Goal: Task Accomplishment & Management: Manage account settings

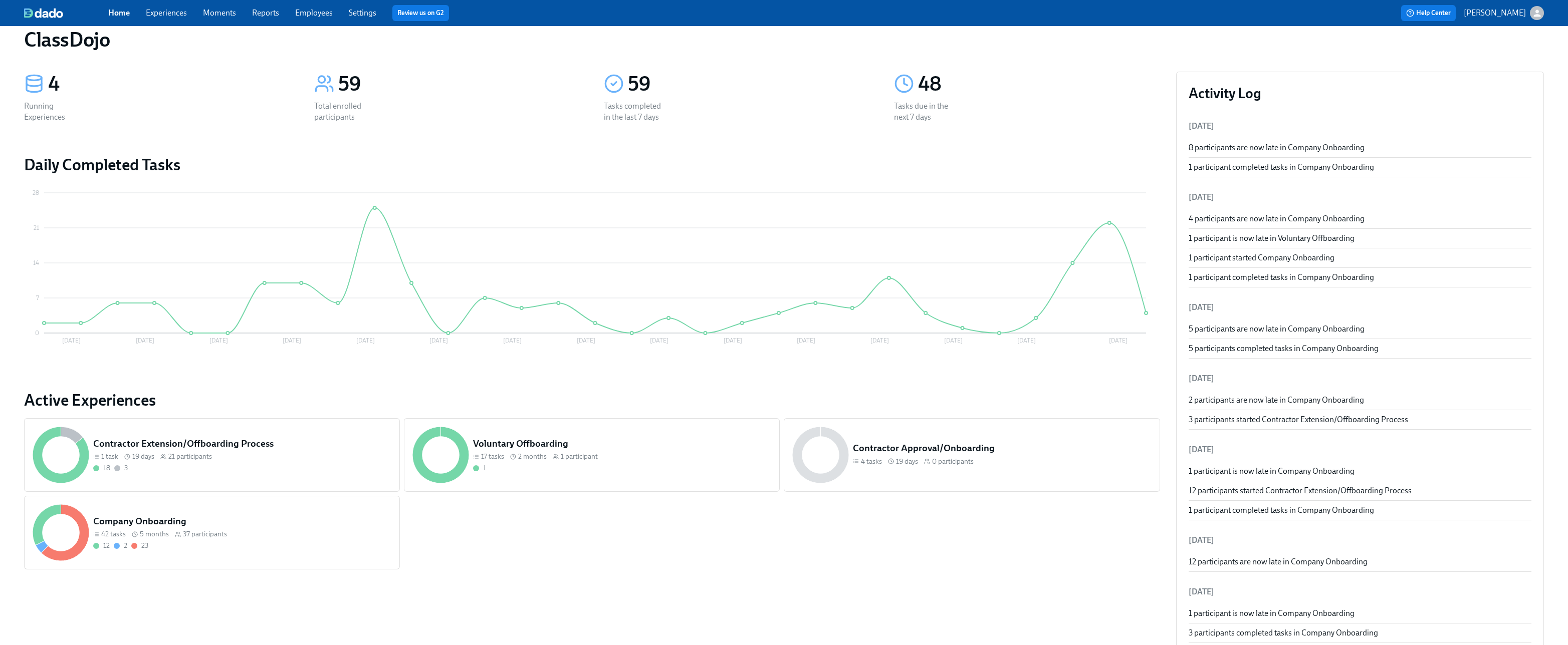
click at [246, 545] on div "12 2 23" at bounding box center [242, 546] width 298 height 10
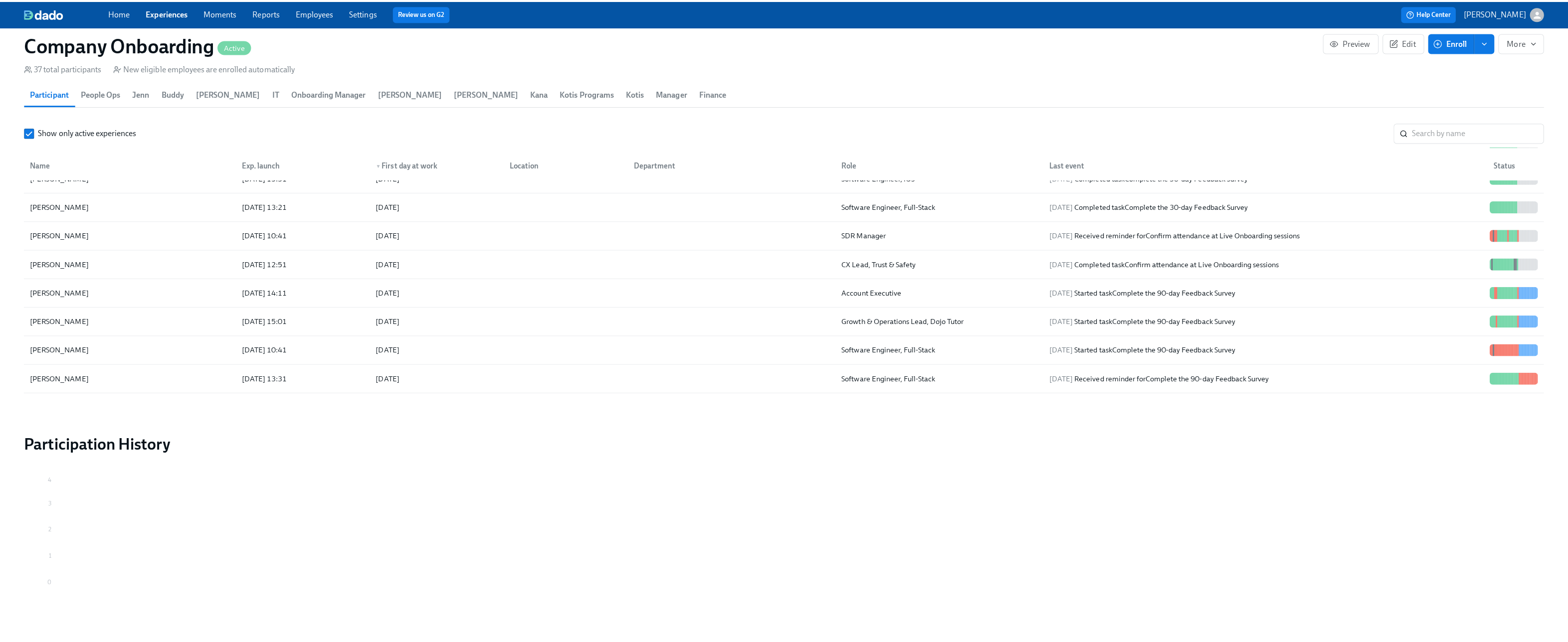
scroll to position [354, 0]
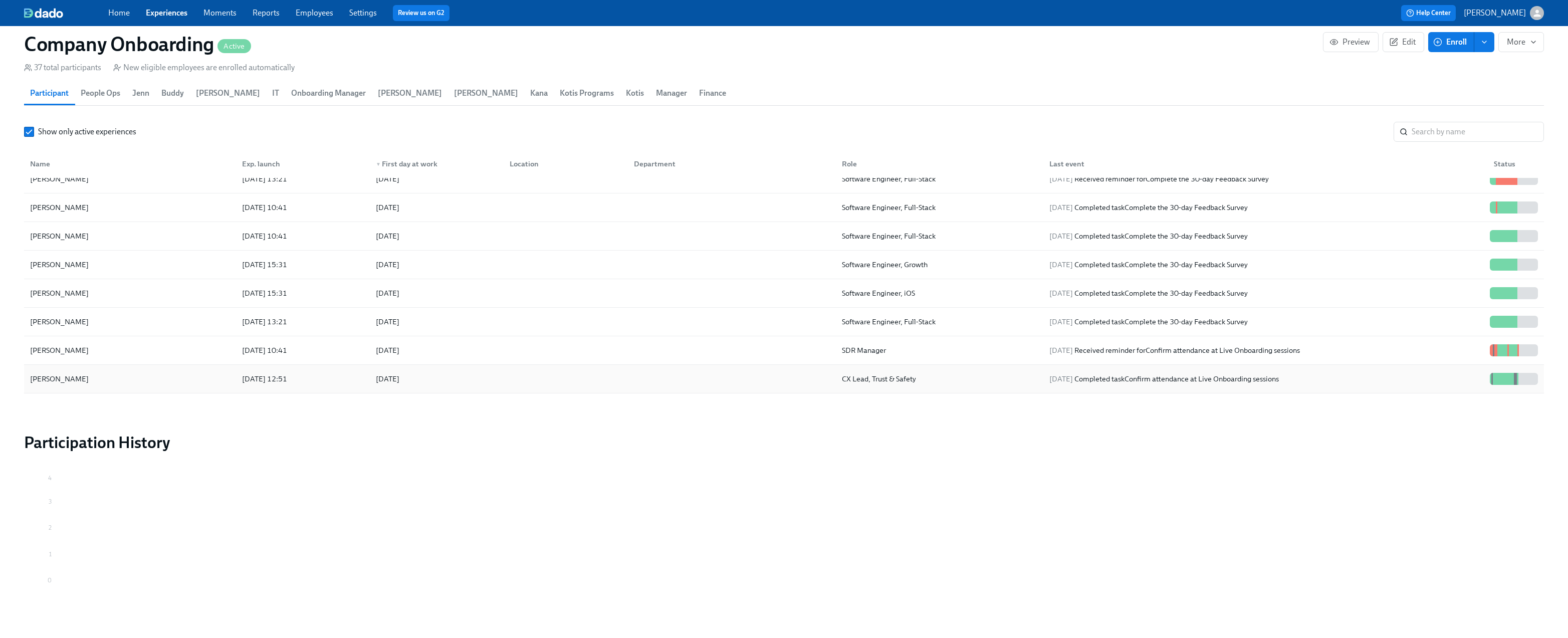
click at [497, 369] on div "[DATE]" at bounding box center [434, 379] width 134 height 20
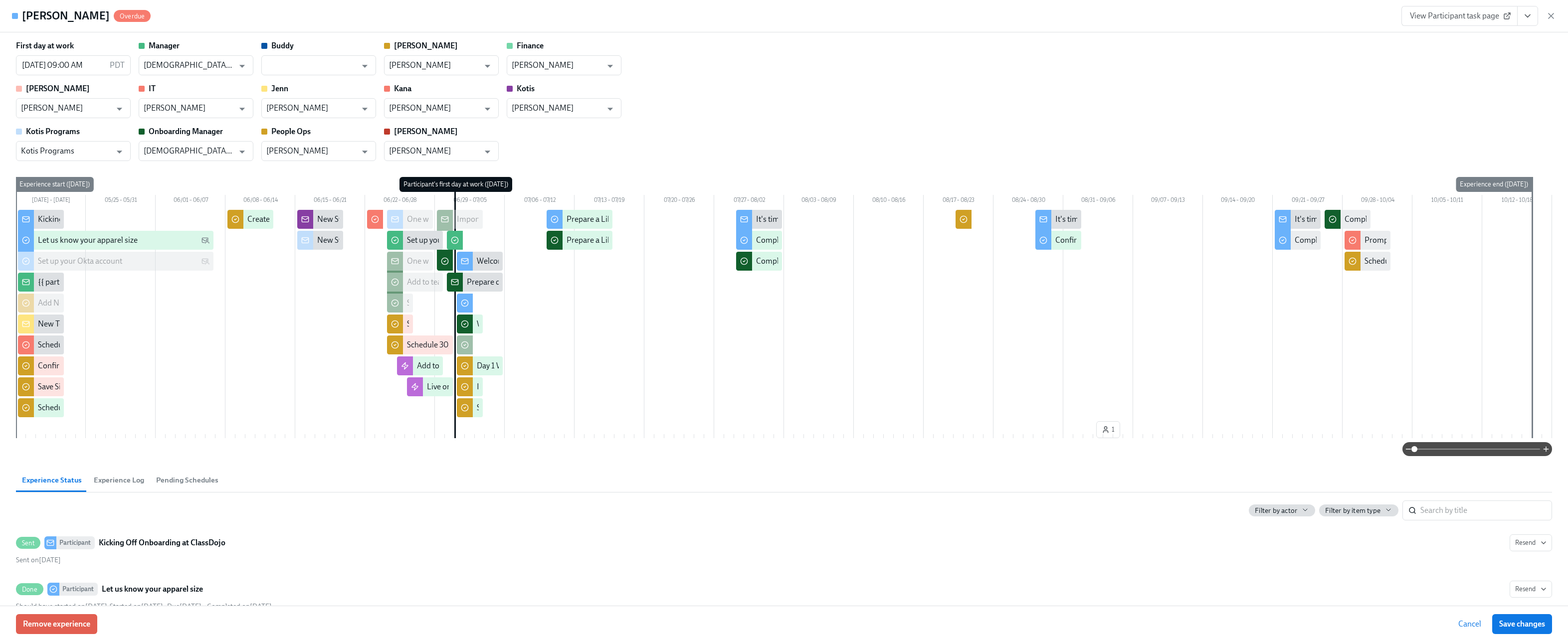
click at [1533, 19] on button "View task page" at bounding box center [1527, 16] width 21 height 20
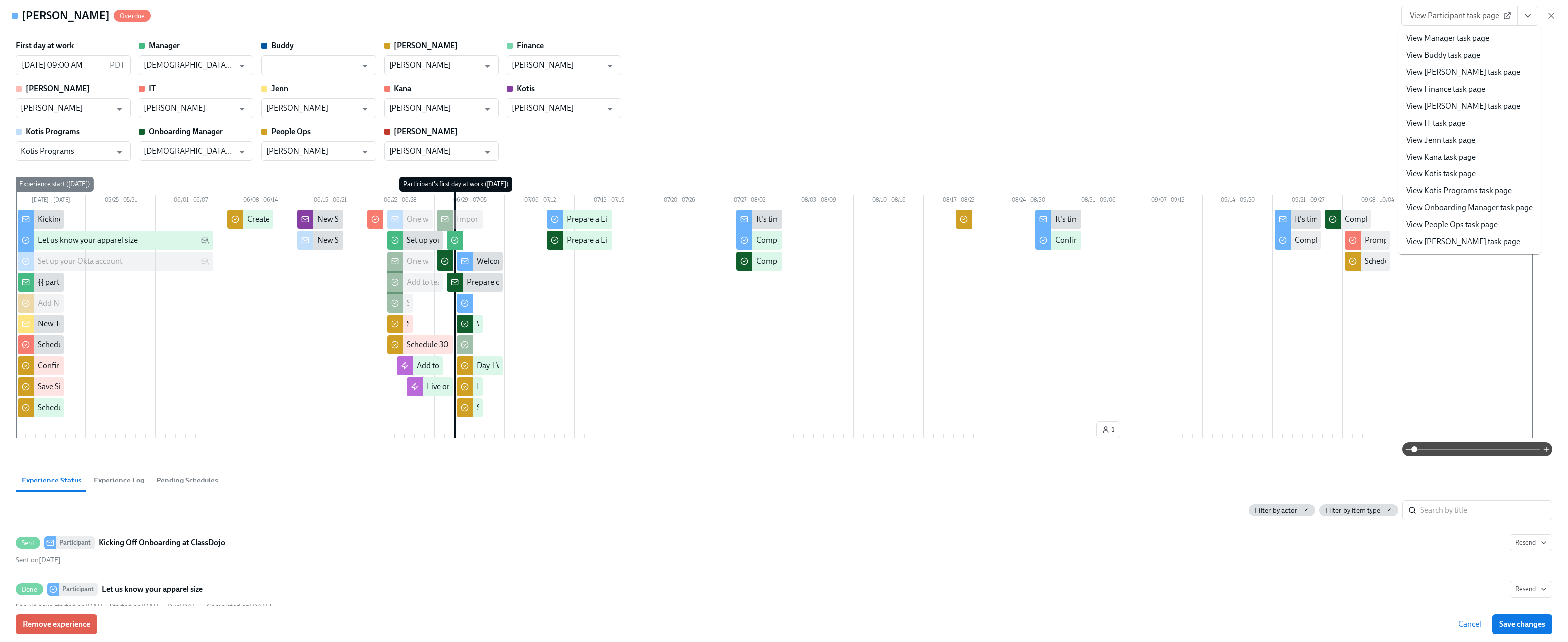
click at [1429, 226] on link "View People Ops task page" at bounding box center [1452, 225] width 91 height 11
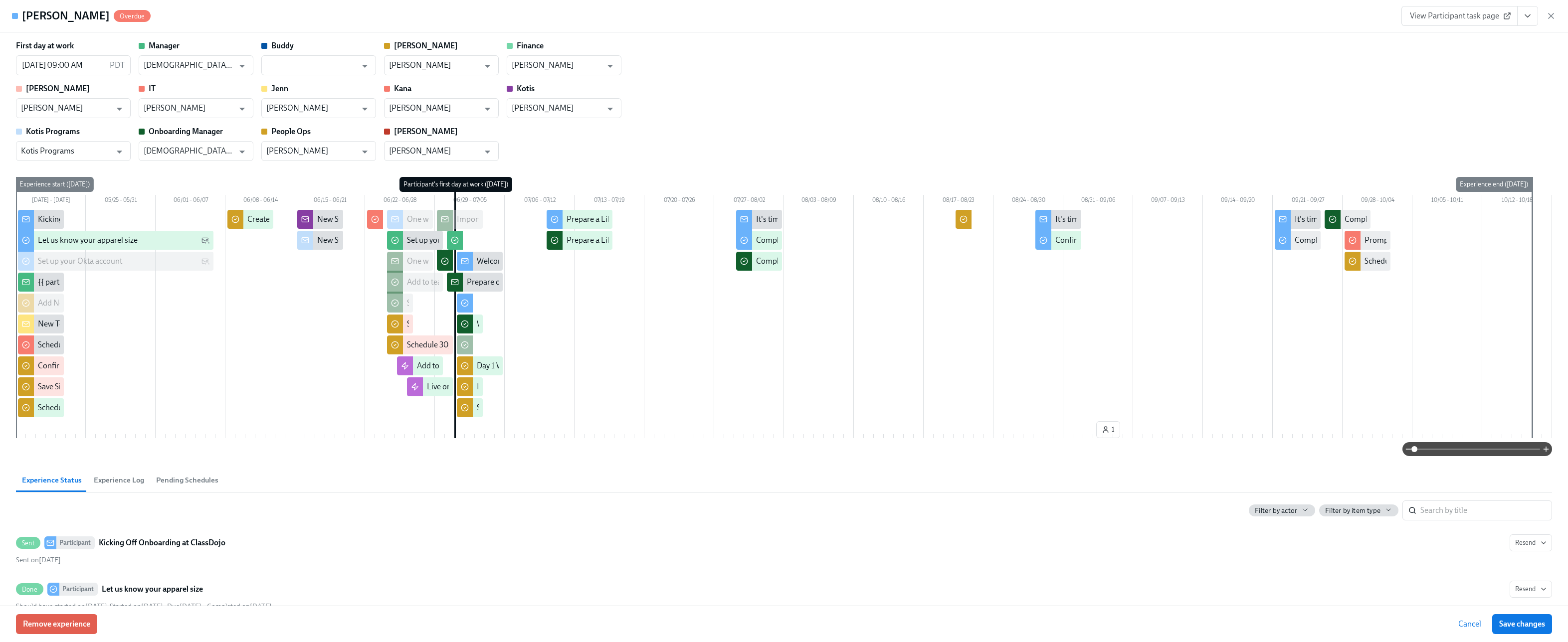
scroll to position [354, 0]
click at [1528, 24] on button "View task page" at bounding box center [1527, 16] width 21 height 20
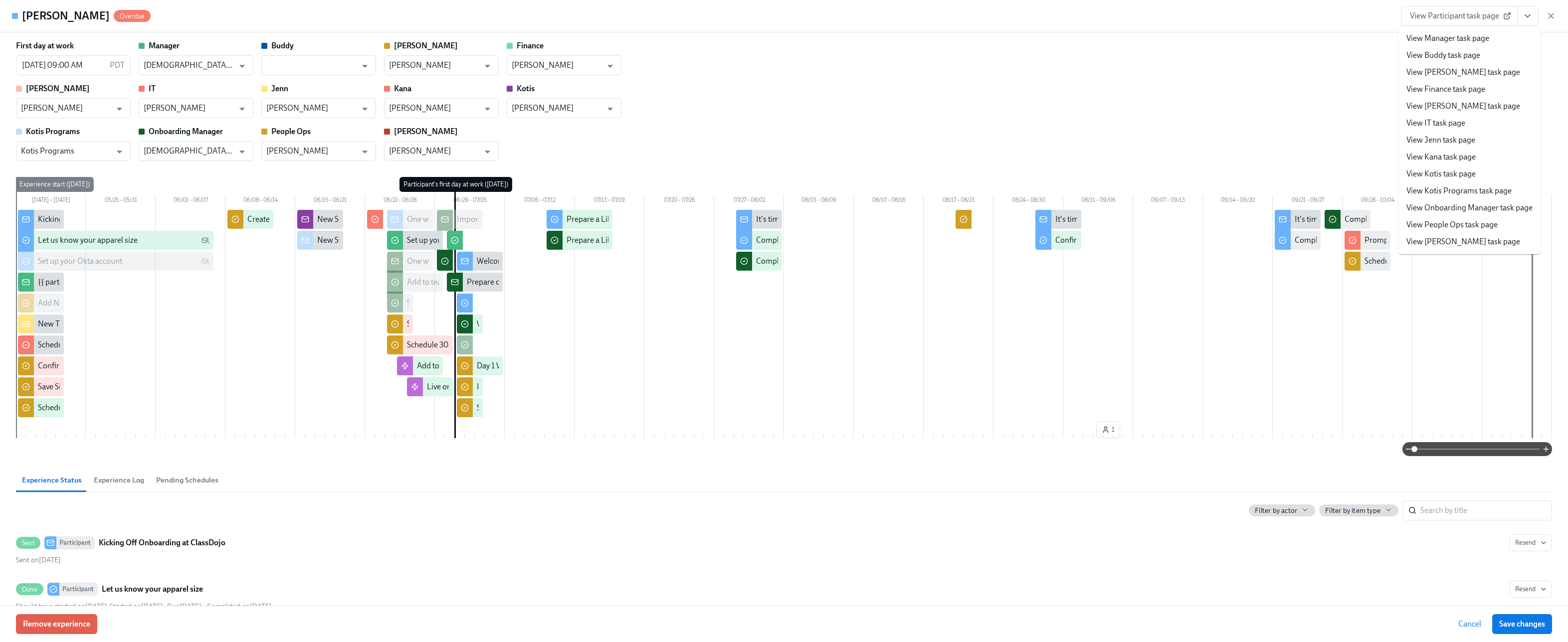
click at [1427, 204] on link "View Onboarding Manager task page" at bounding box center [1469, 208] width 126 height 11
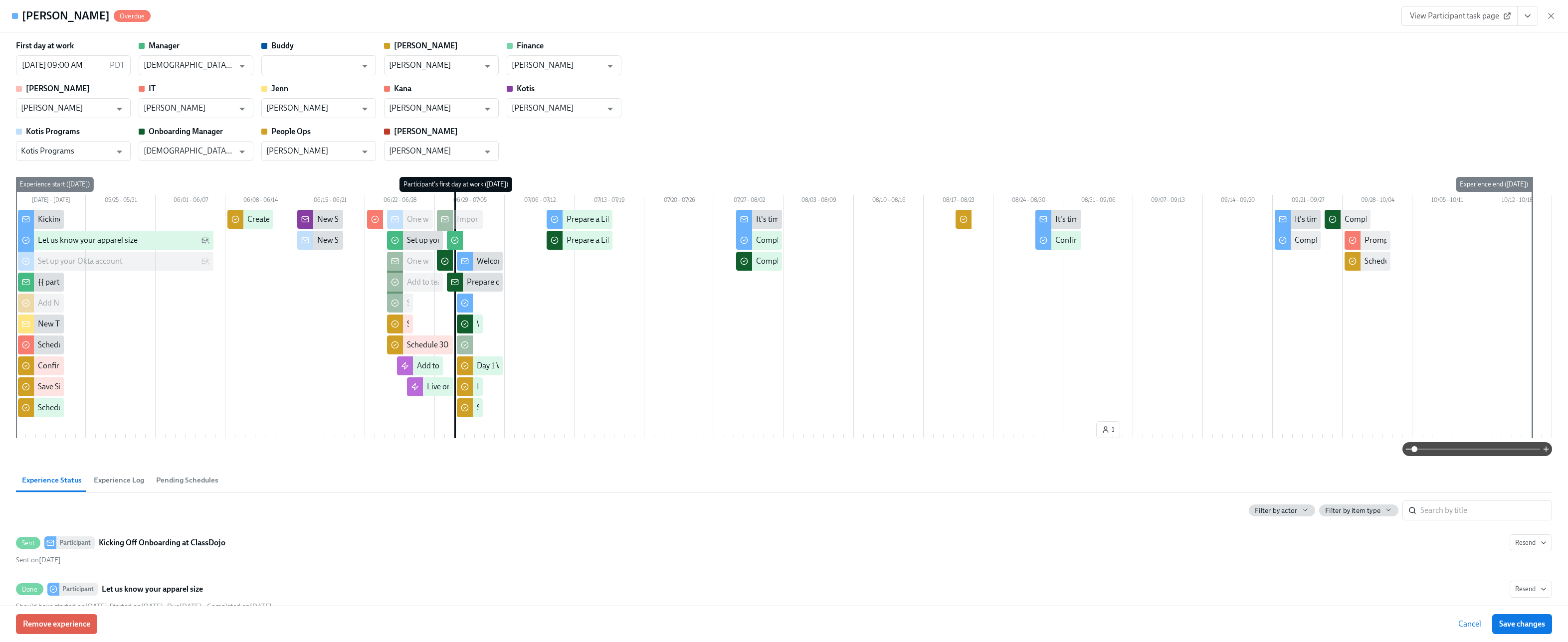
drag, startPoint x: 1550, startPoint y: 19, endPoint x: 1502, endPoint y: 1, distance: 51.3
click at [1550, 19] on icon "button" at bounding box center [1551, 16] width 10 height 10
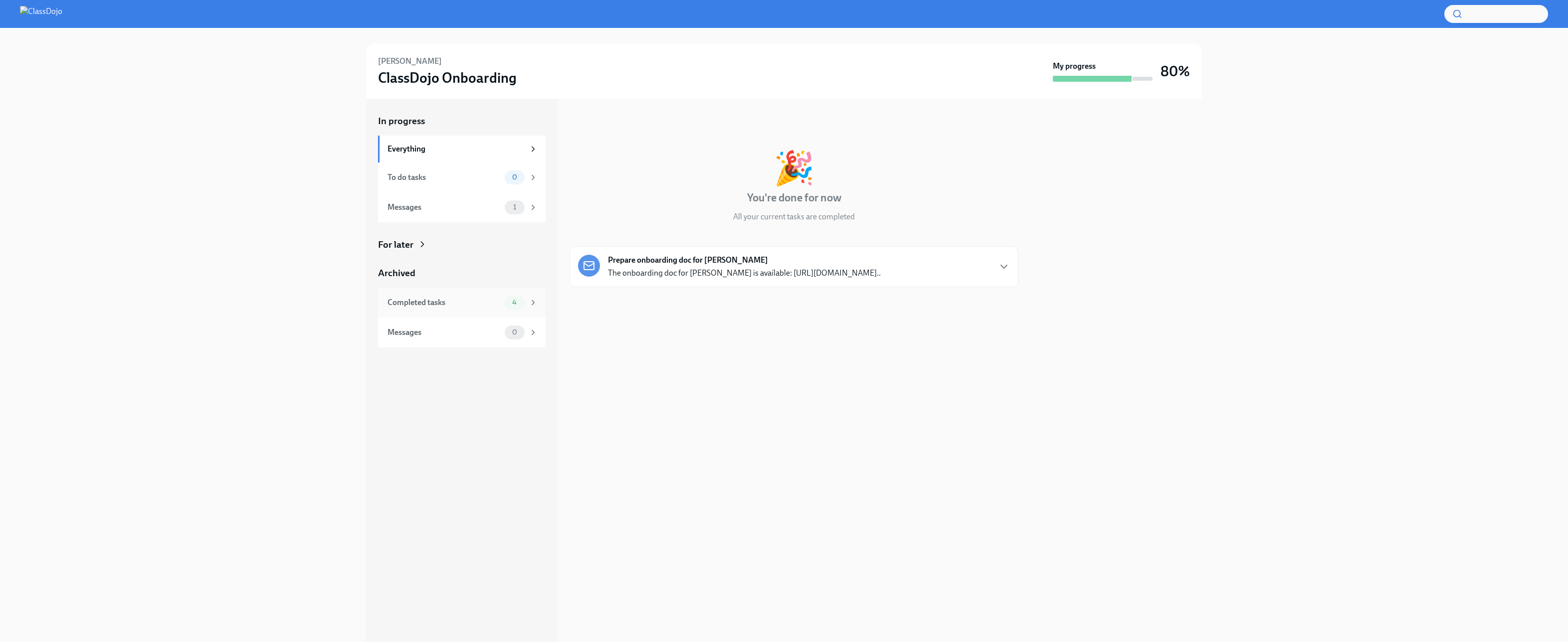
click at [429, 296] on div "Completed tasks 4" at bounding box center [463, 302] width 150 height 14
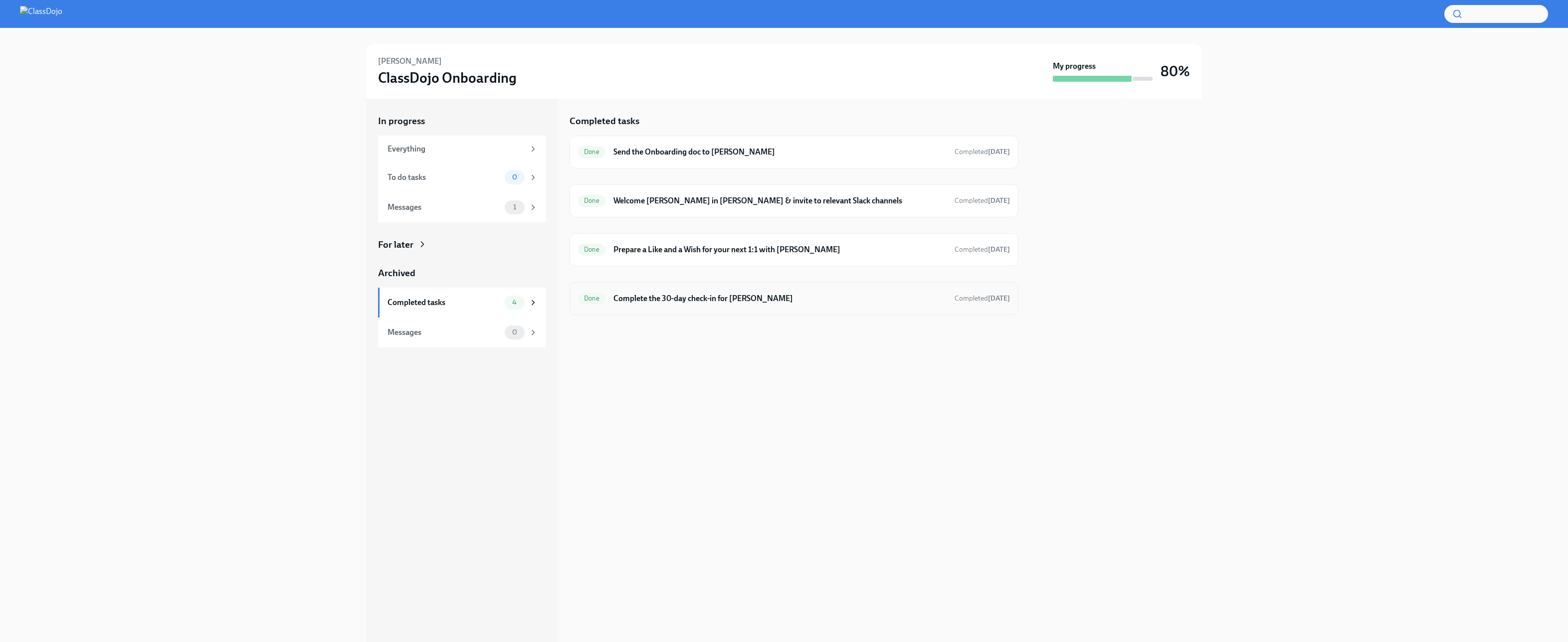
click at [844, 309] on div "Done Complete the 30-day check-in for Mona Completed Aug 20th" at bounding box center [794, 299] width 449 height 33
click at [664, 303] on h6 "Complete the 30-day check-in for Mona" at bounding box center [780, 299] width 333 height 11
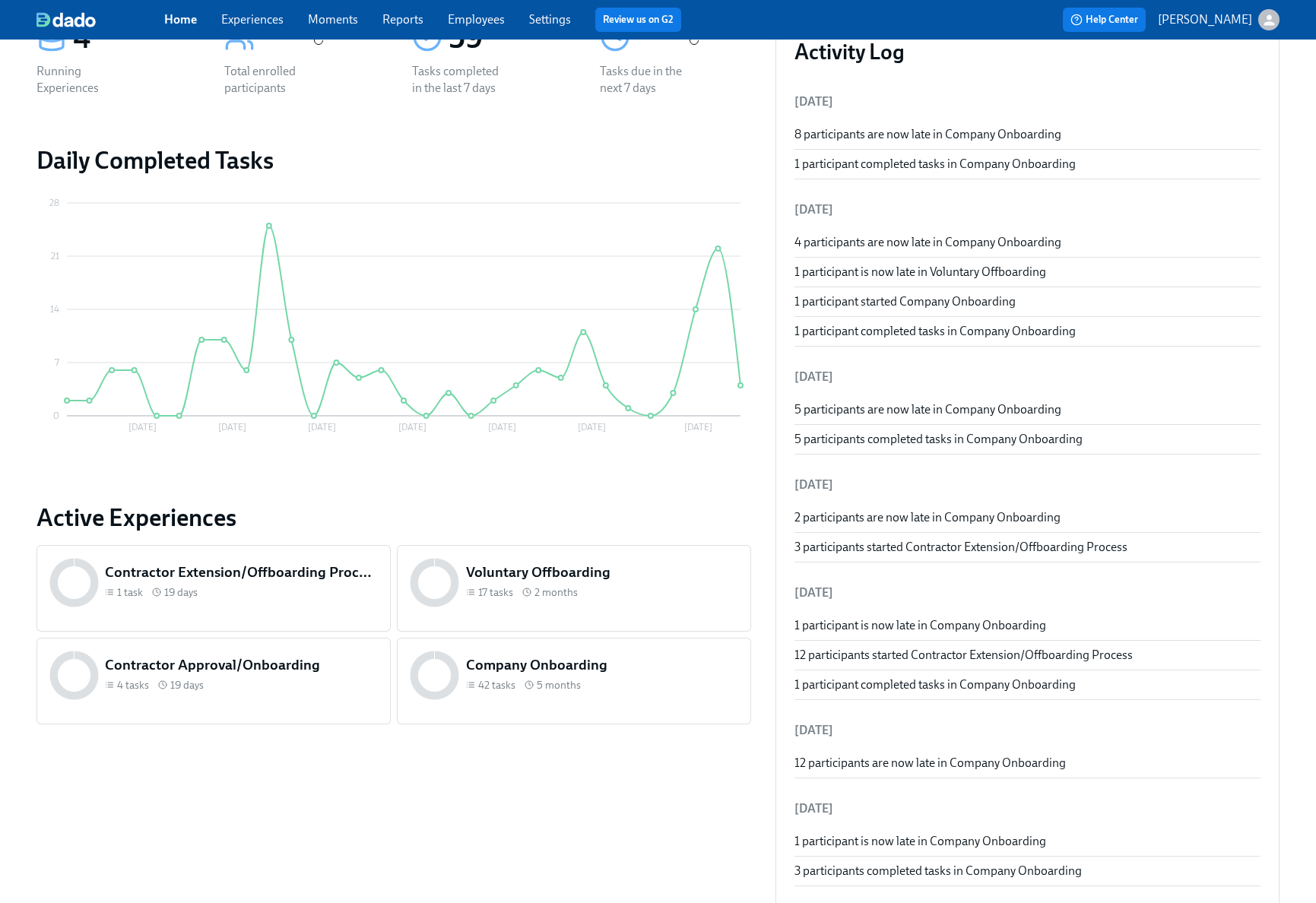
scroll to position [283, 0]
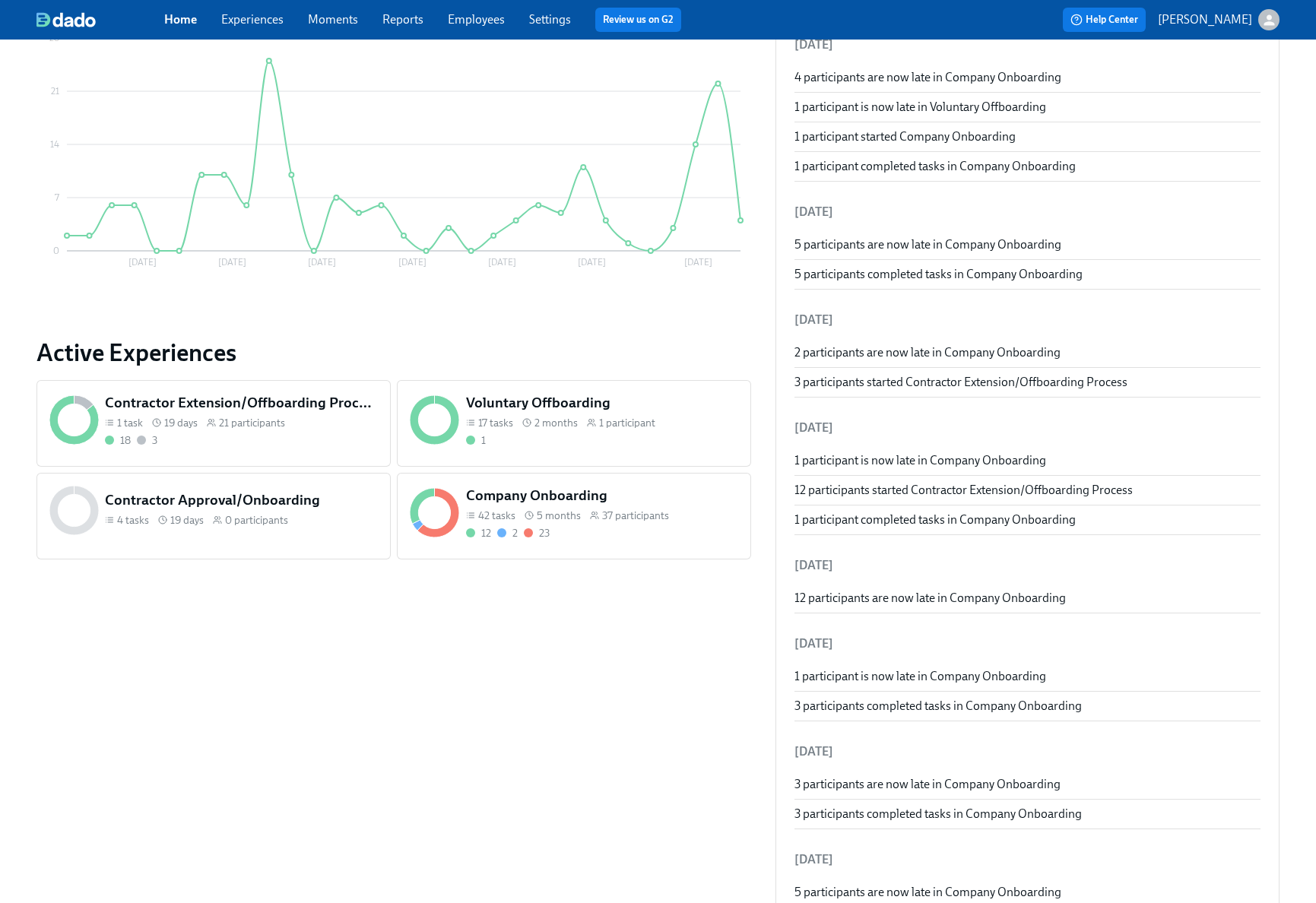
click at [652, 540] on div "Company Onboarding 42 tasks 5 months 37 participants 12 2 23" at bounding box center [602, 513] width 279 height 61
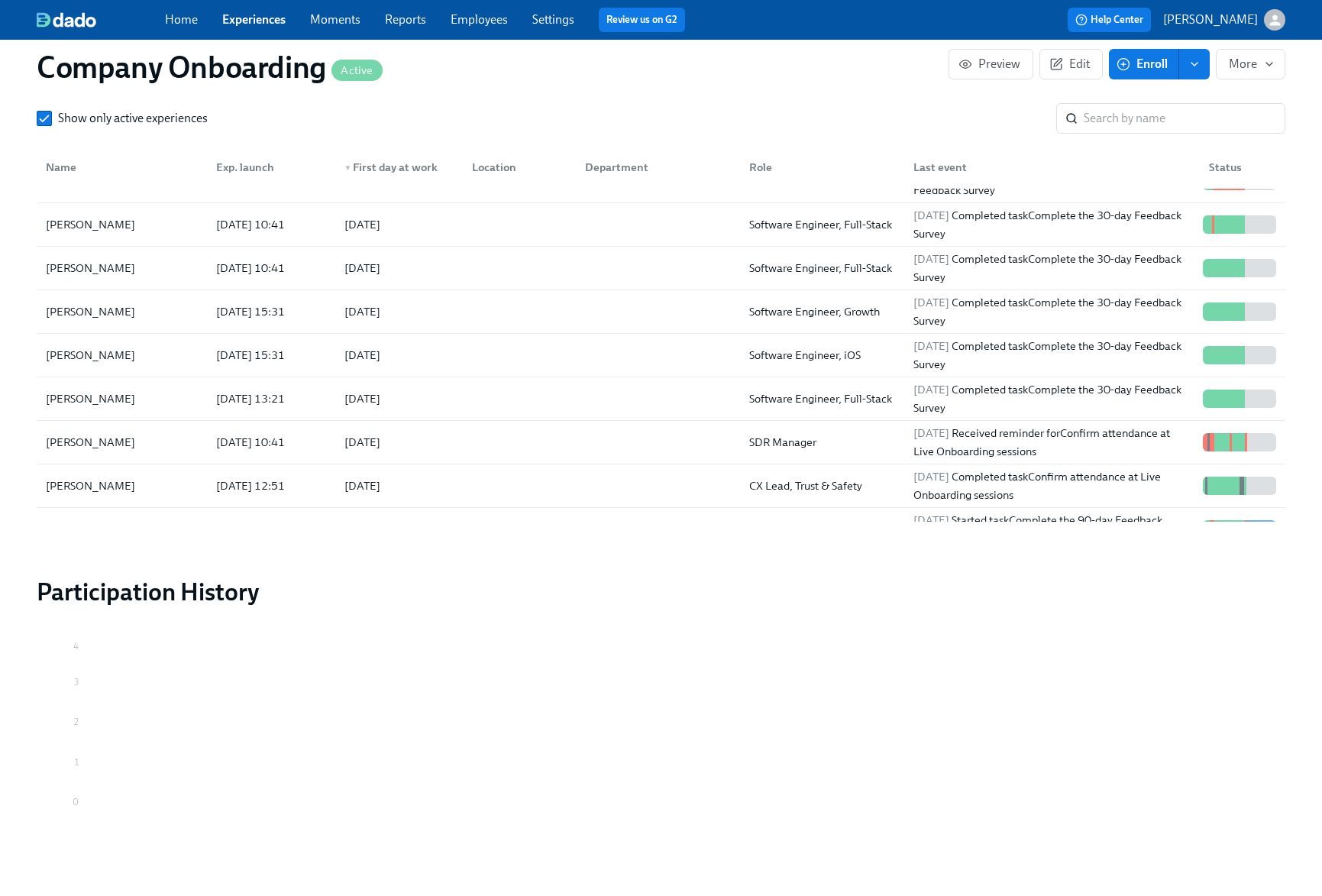
scroll to position [518, 0]
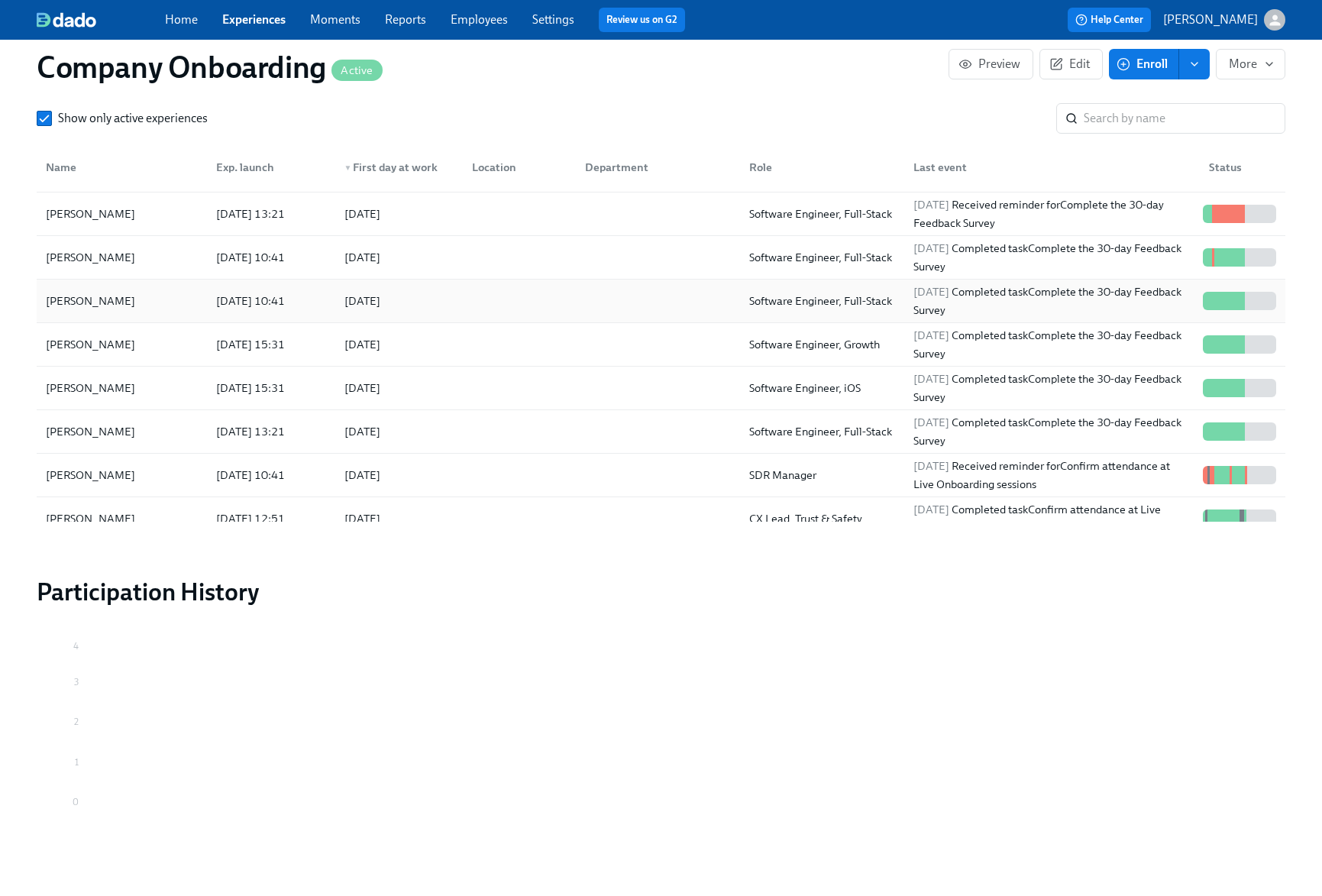
click at [536, 285] on div at bounding box center [516, 300] width 113 height 31
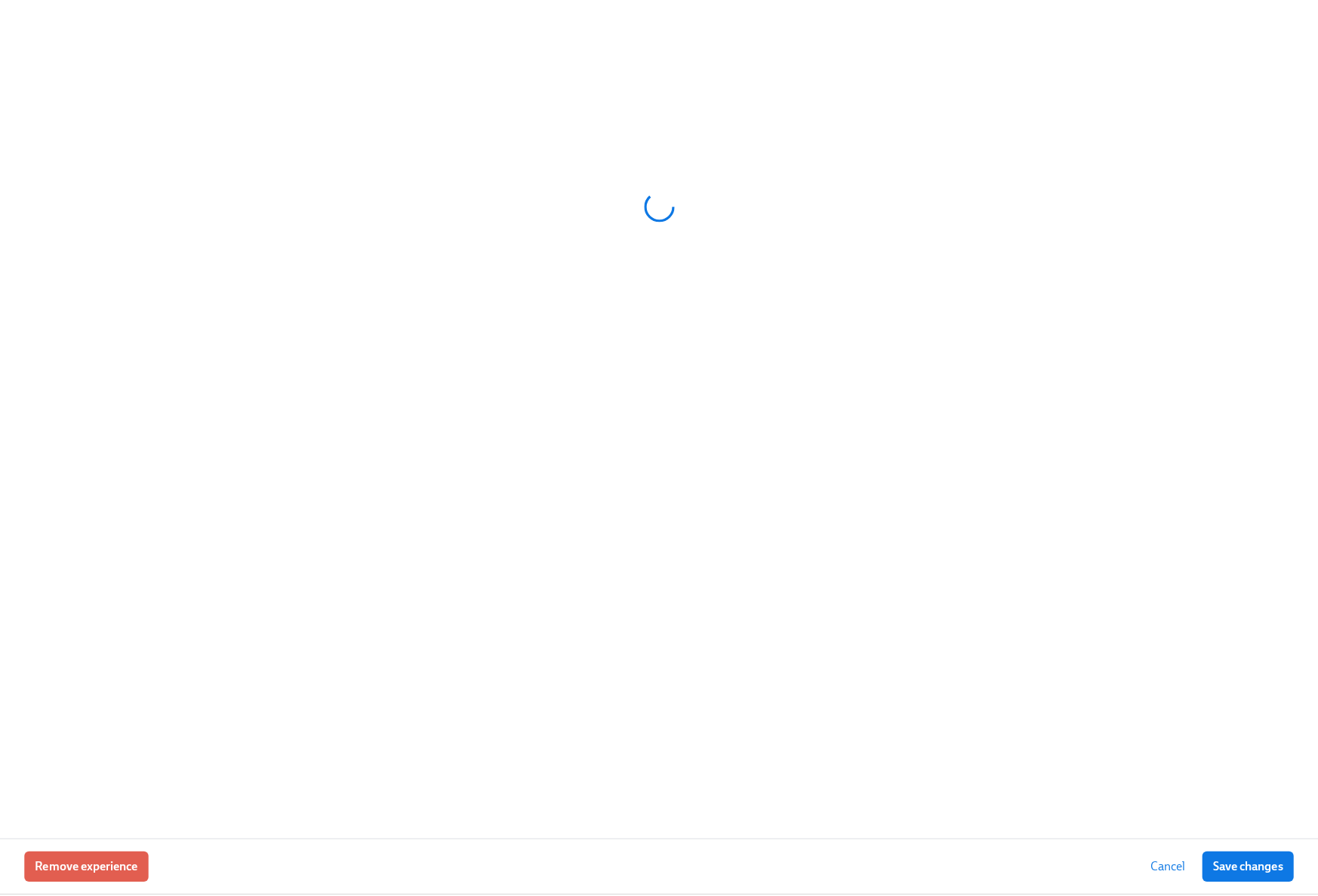
scroll to position [1893, 0]
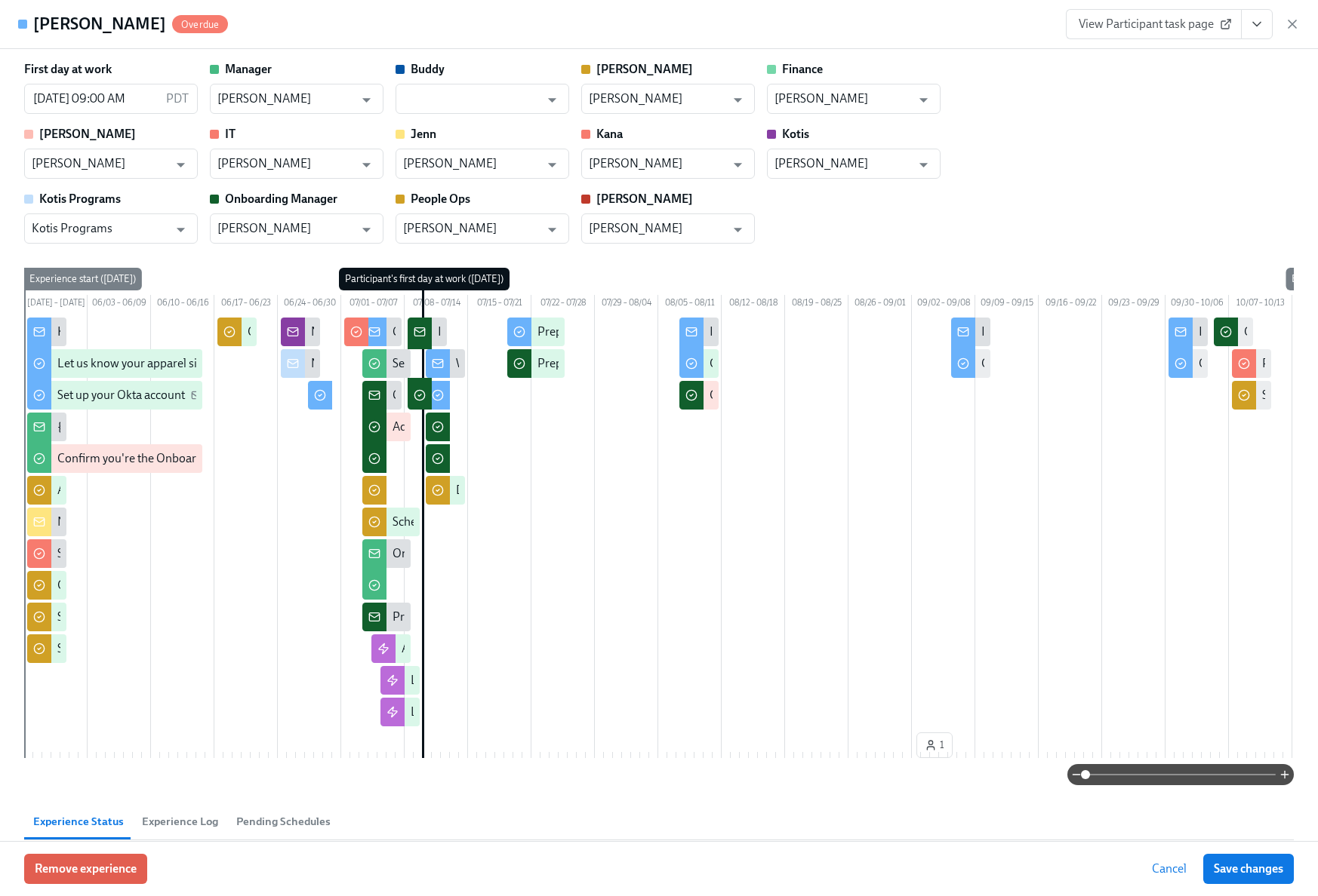
click at [1252, 31] on icon "View task page" at bounding box center [1256, 24] width 15 height 15
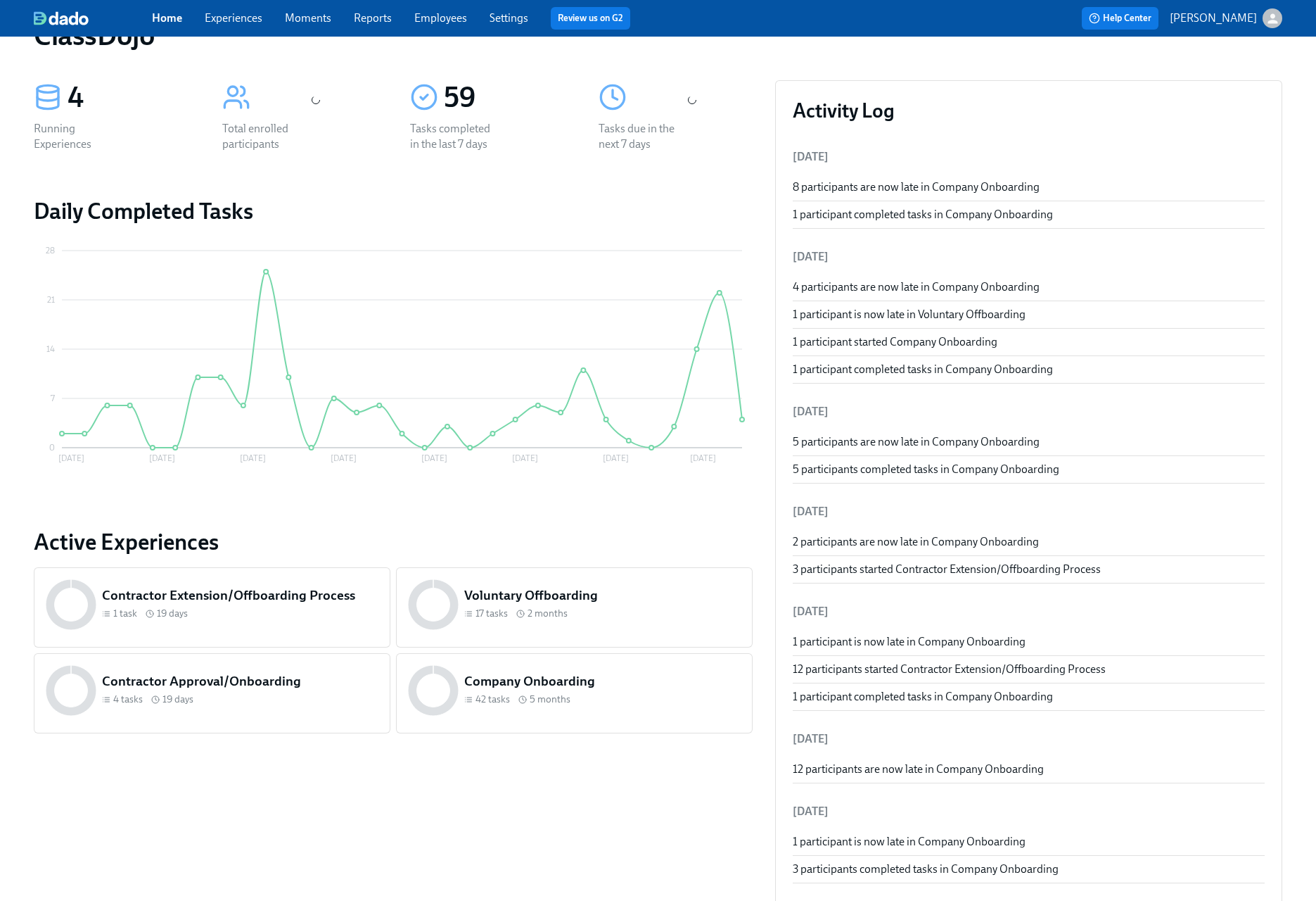
scroll to position [116, 0]
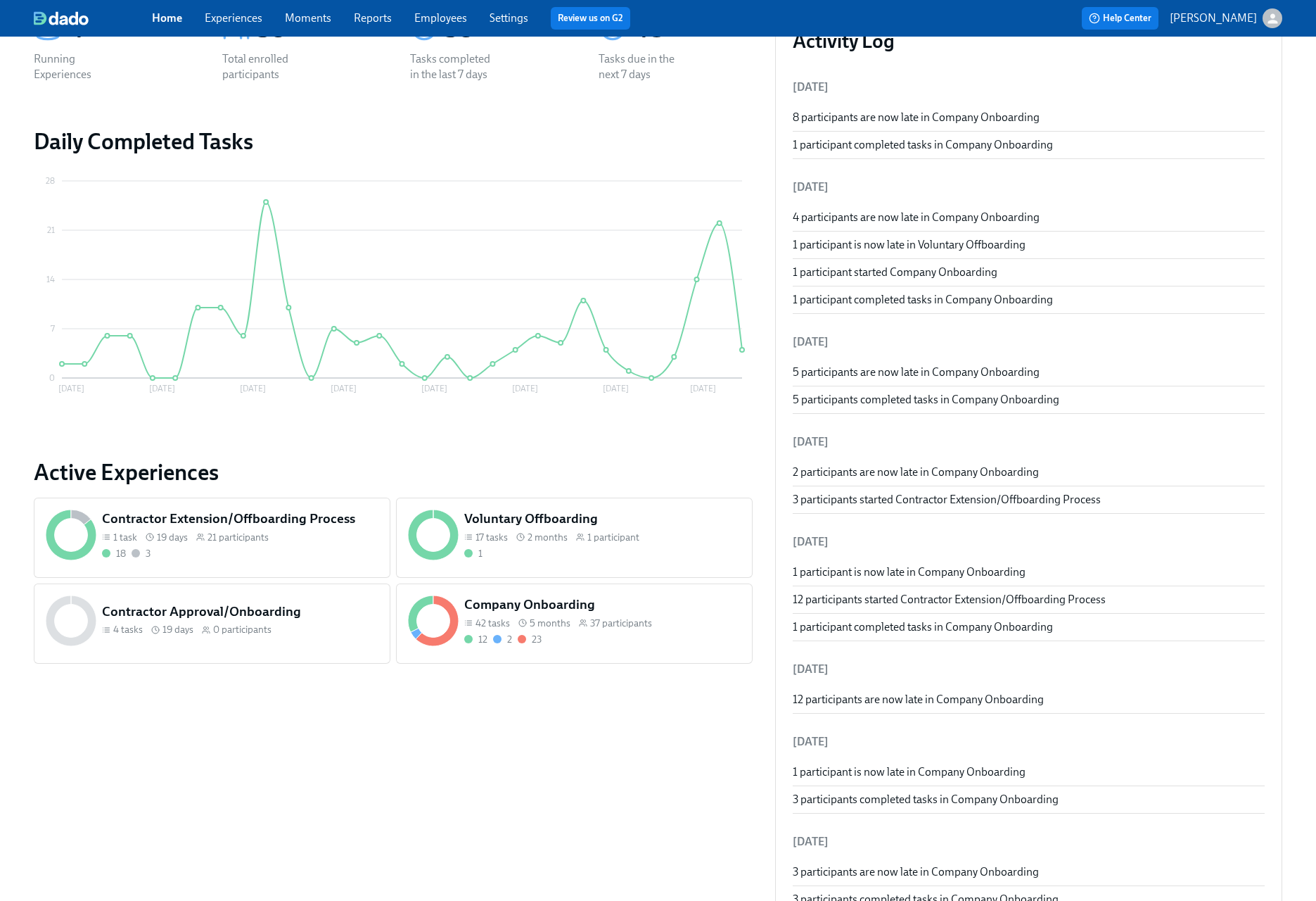
click at [595, 645] on div "12 2 23" at bounding box center [603, 640] width 276 height 14
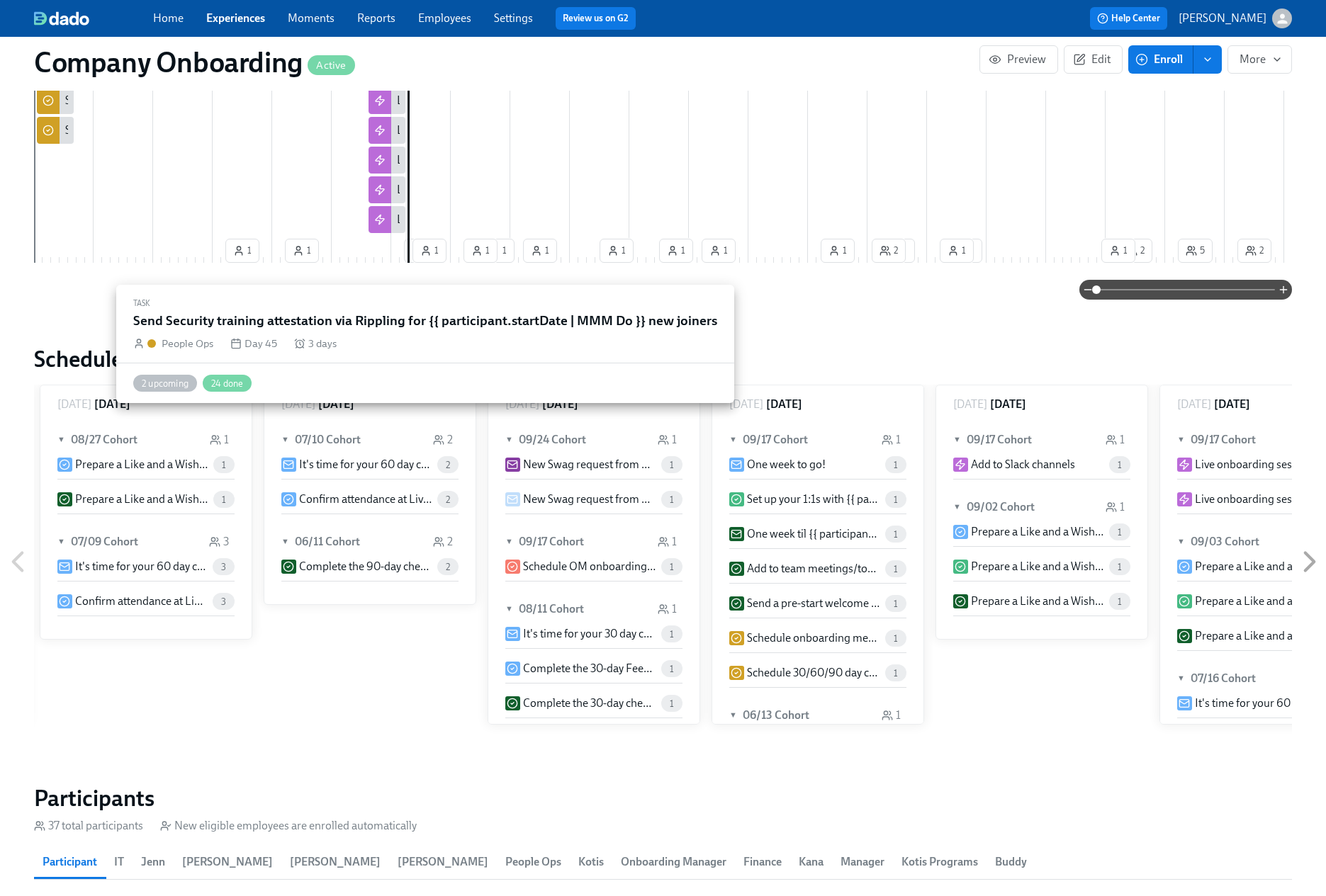
scroll to position [1181, 0]
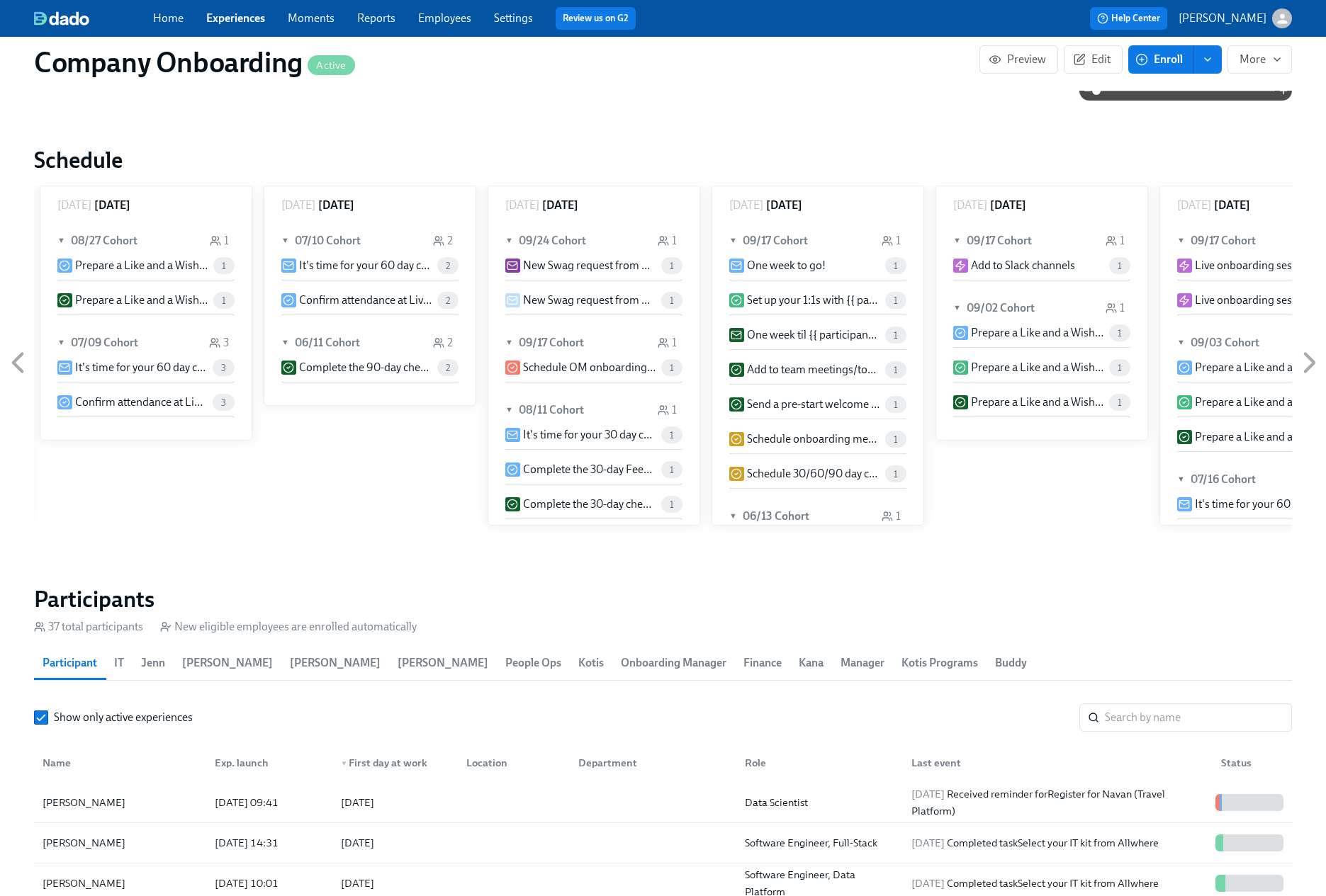
click at [434, 26] on div "Home Experiences Moments Reports Employees Settings Review us on G2" at bounding box center [438, 18] width 570 height 22
click at [438, 20] on link "Employees" at bounding box center [444, 18] width 53 height 14
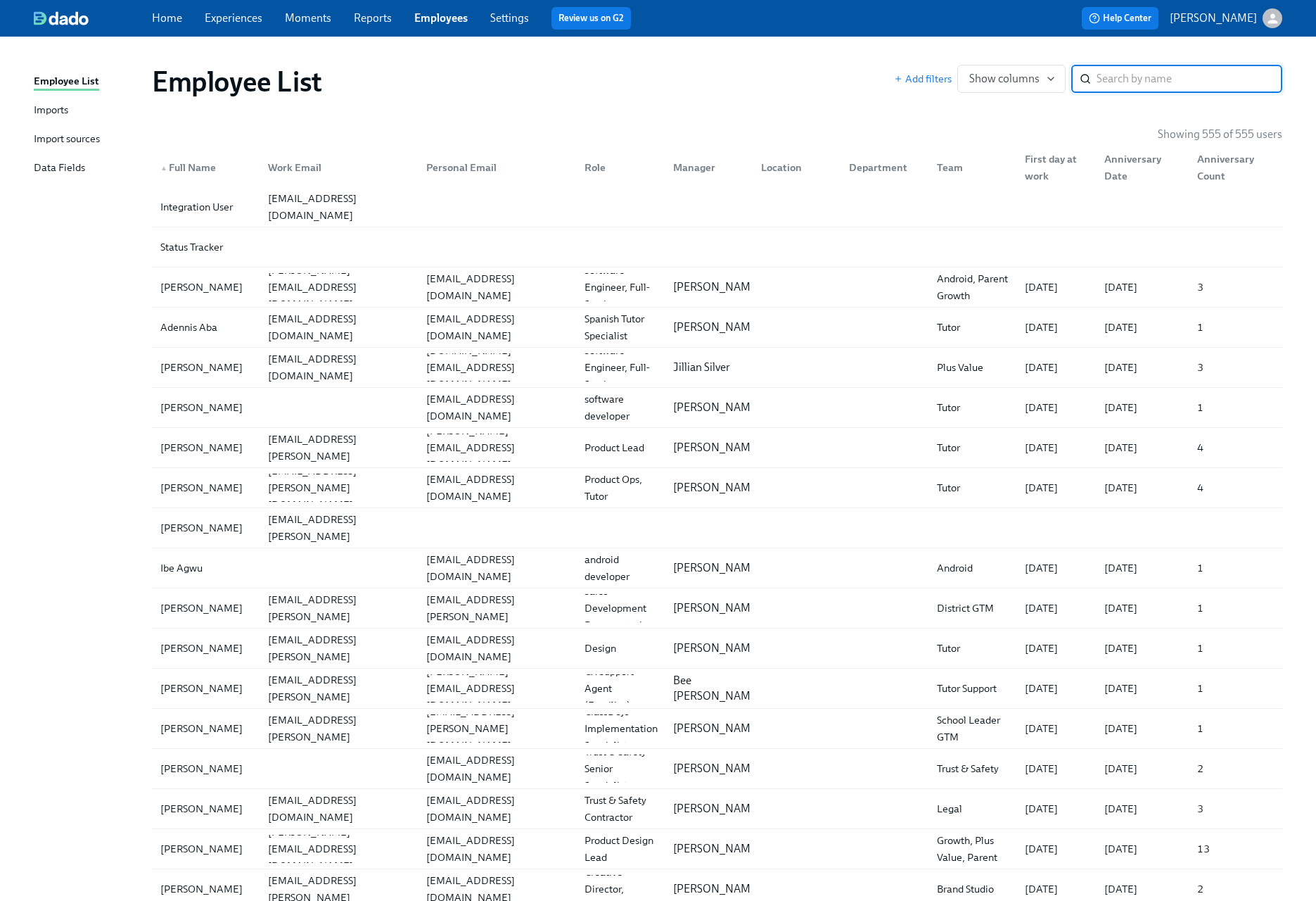
click at [45, 113] on div "Imports" at bounding box center [51, 111] width 34 height 17
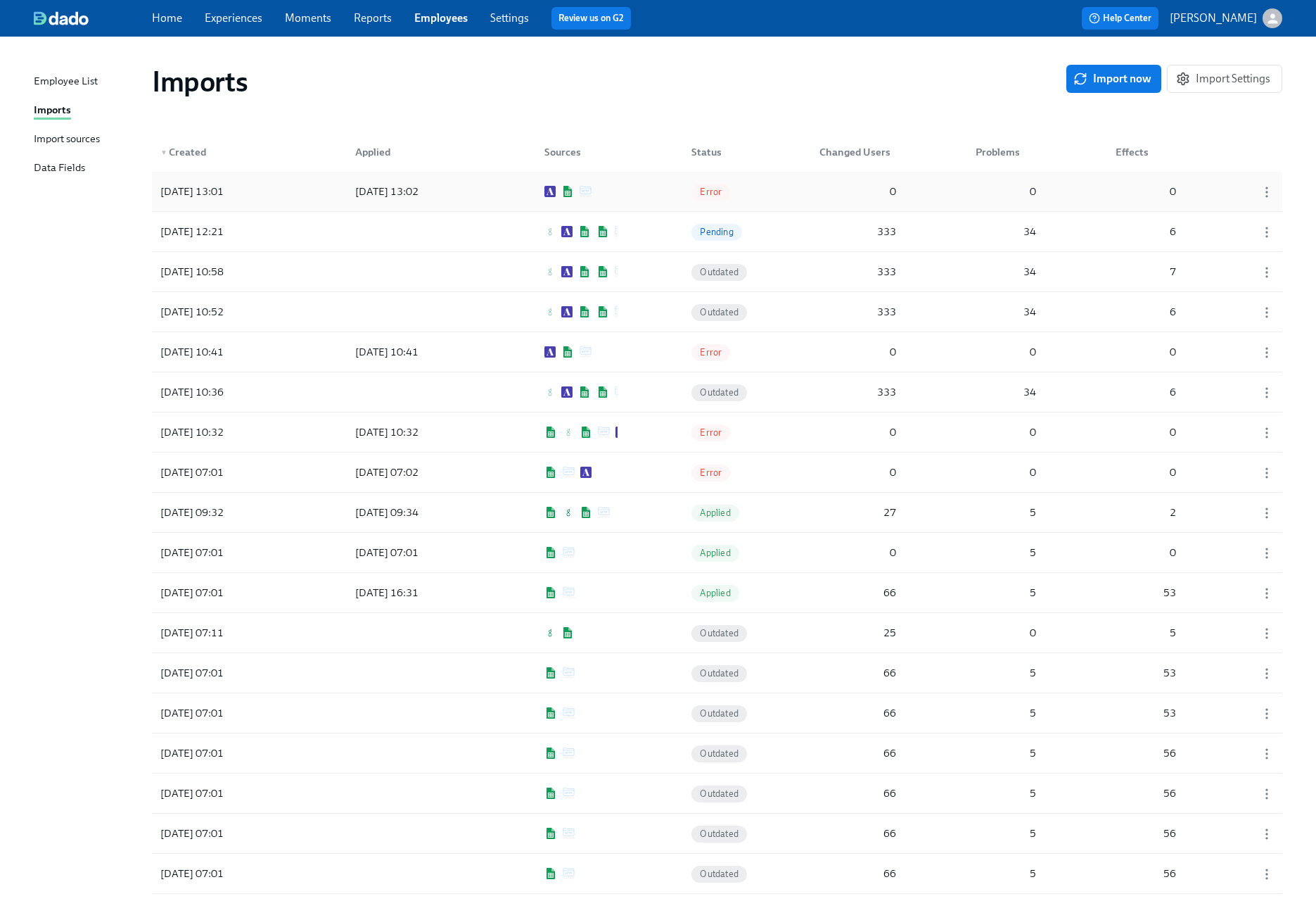
click at [652, 195] on div "2025/09/04 13:01 2025/09/04 13:02 Error 0 0 0" at bounding box center [717, 192] width 1131 height 40
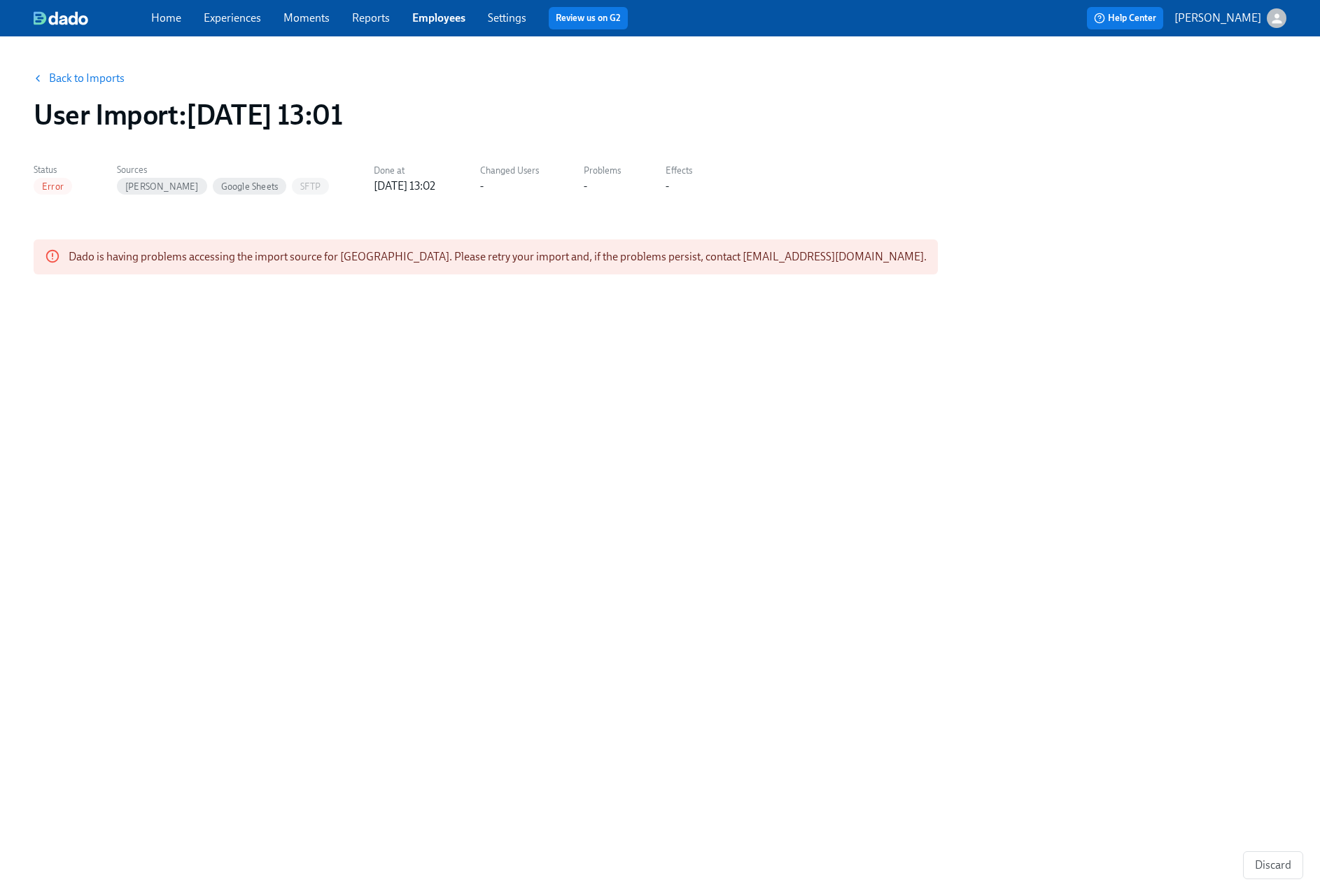
click at [58, 80] on link "Back to Imports" at bounding box center [86, 79] width 75 height 14
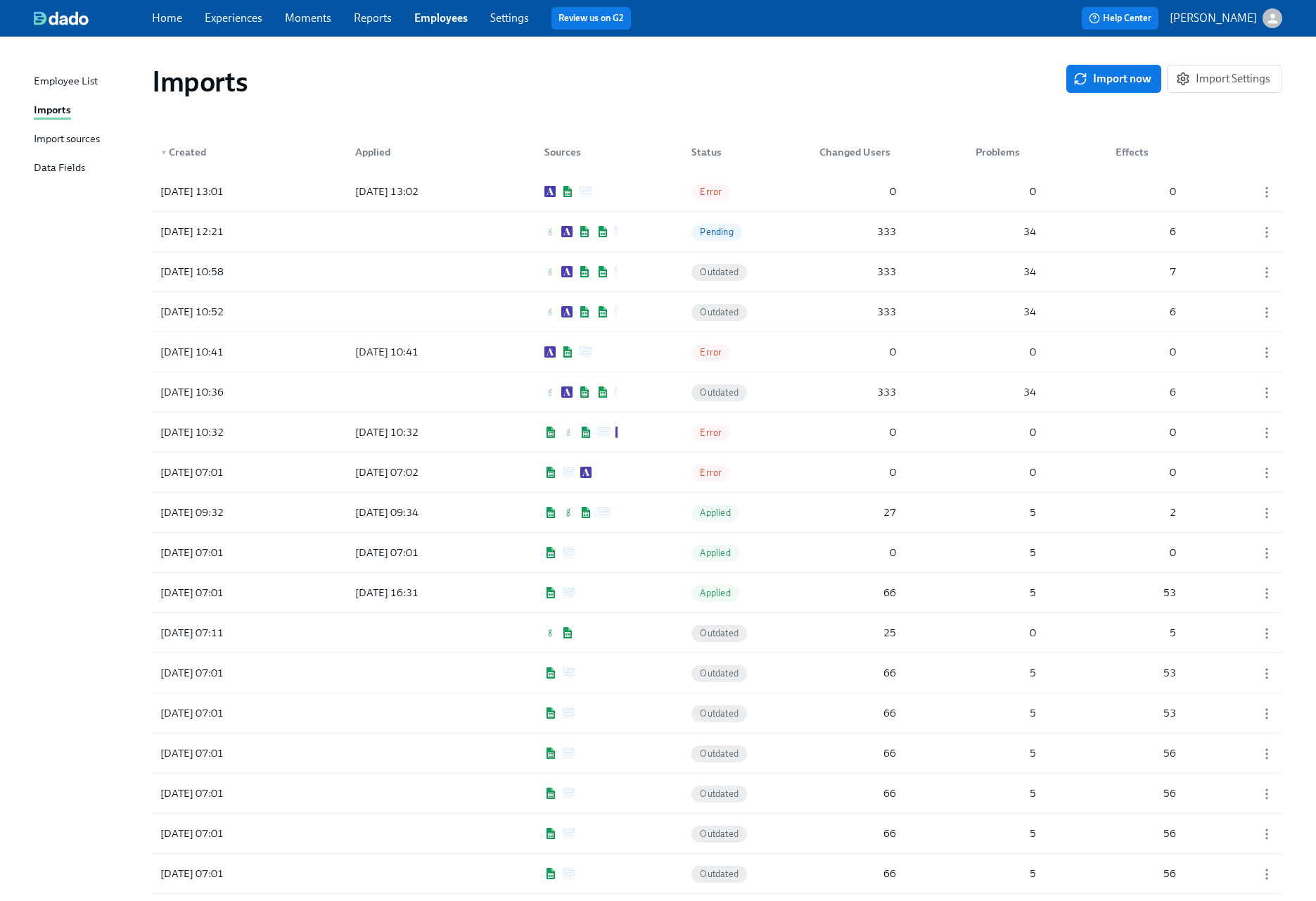
click at [227, 18] on link "Experiences" at bounding box center [233, 18] width 58 height 14
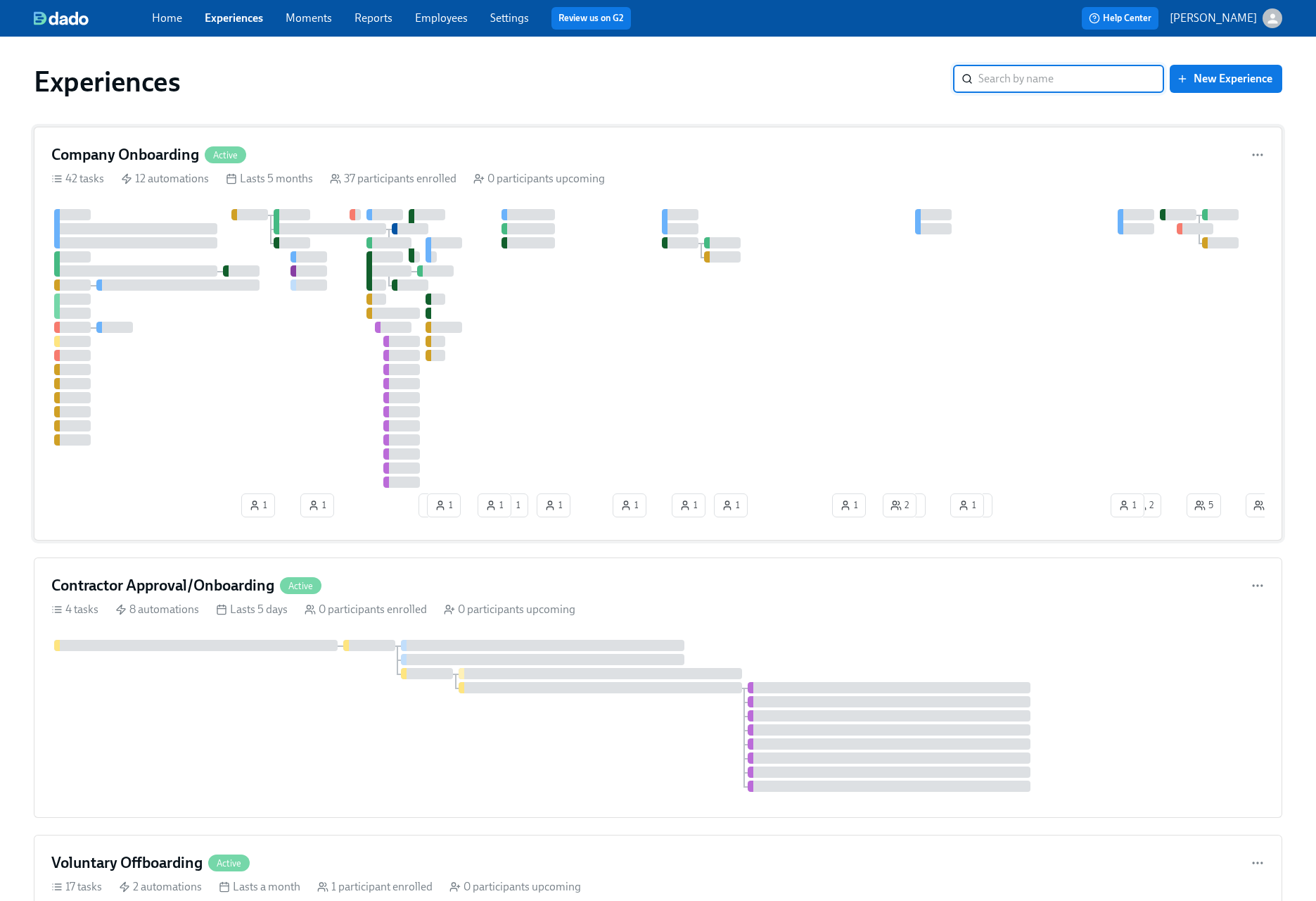
click at [729, 167] on div "Company Onboarding Active 42 tasks 12 automations Lasts 5 months 37 participant…" at bounding box center [658, 333] width 1248 height 414
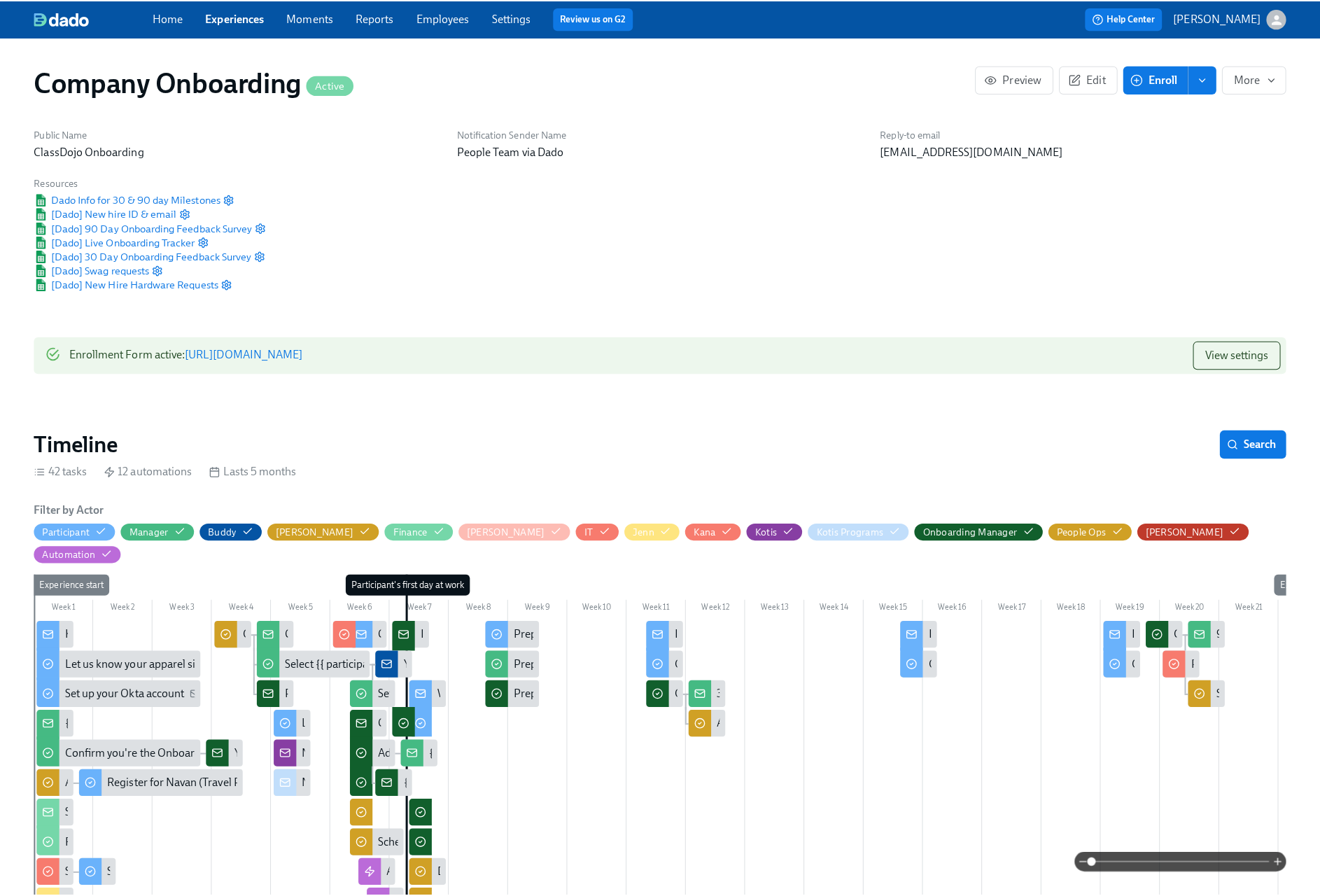
scroll to position [0, 29857]
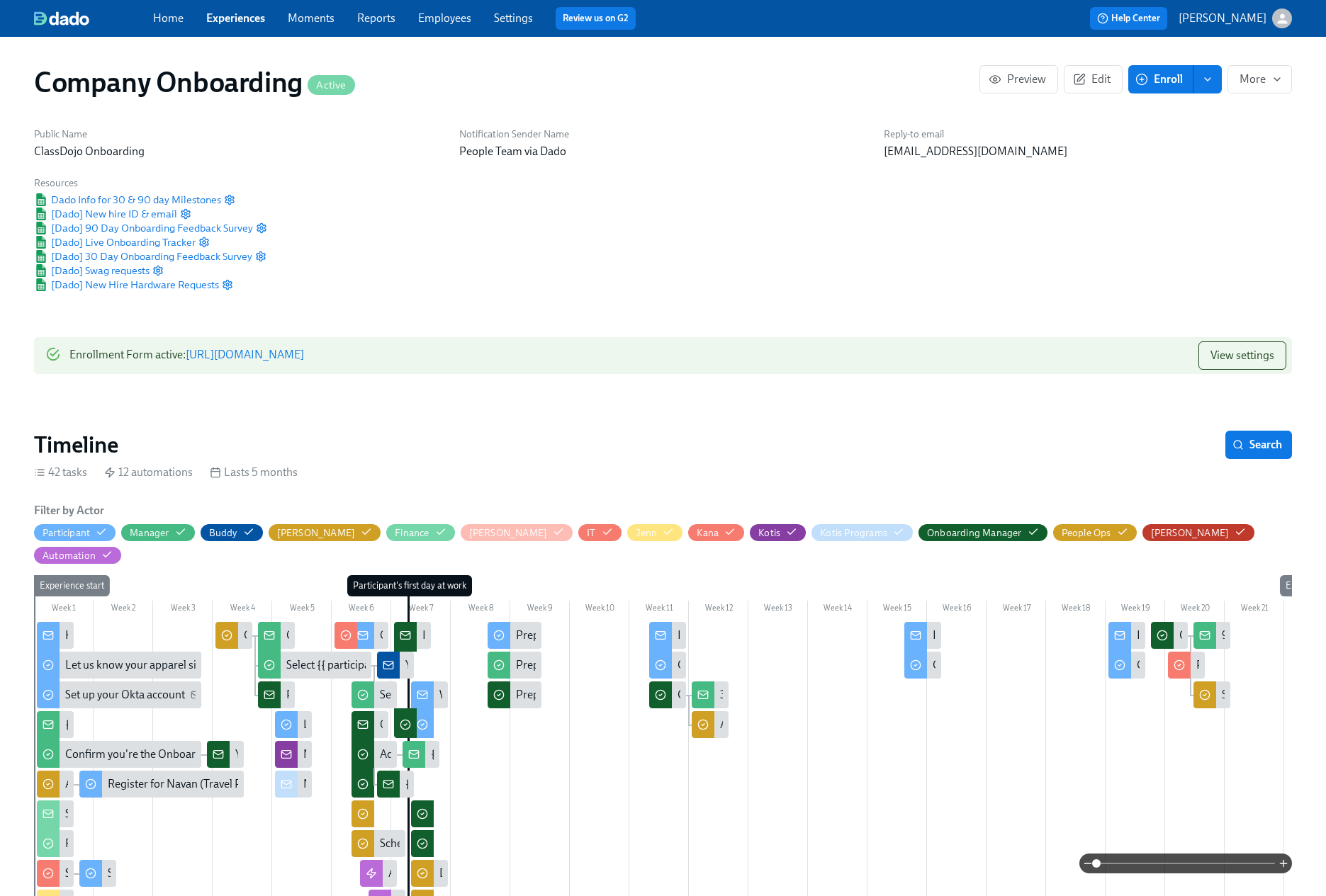
click at [1146, 81] on circle "button" at bounding box center [1142, 80] width 10 height 10
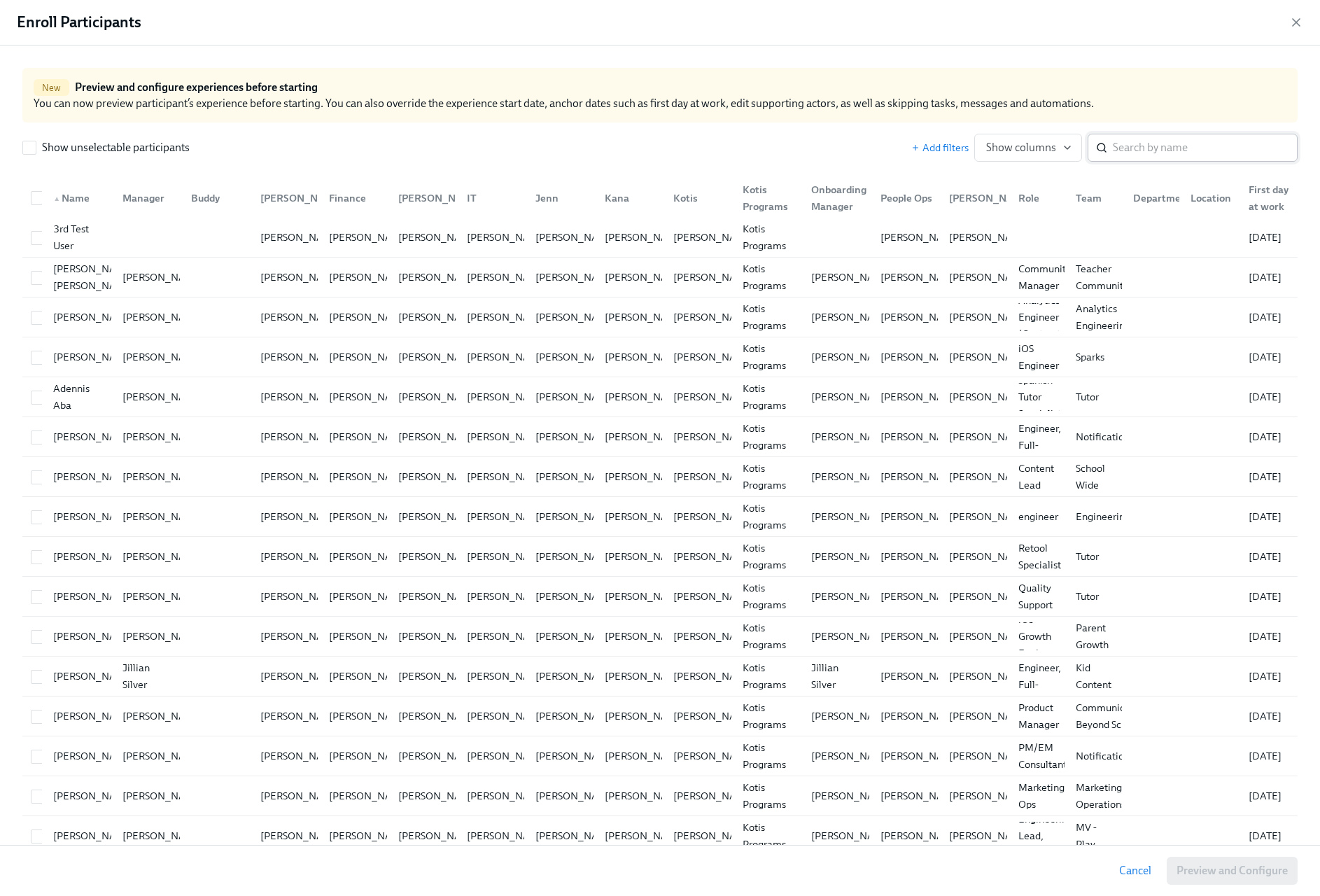
click at [1211, 145] on input "search" at bounding box center [1206, 147] width 185 height 28
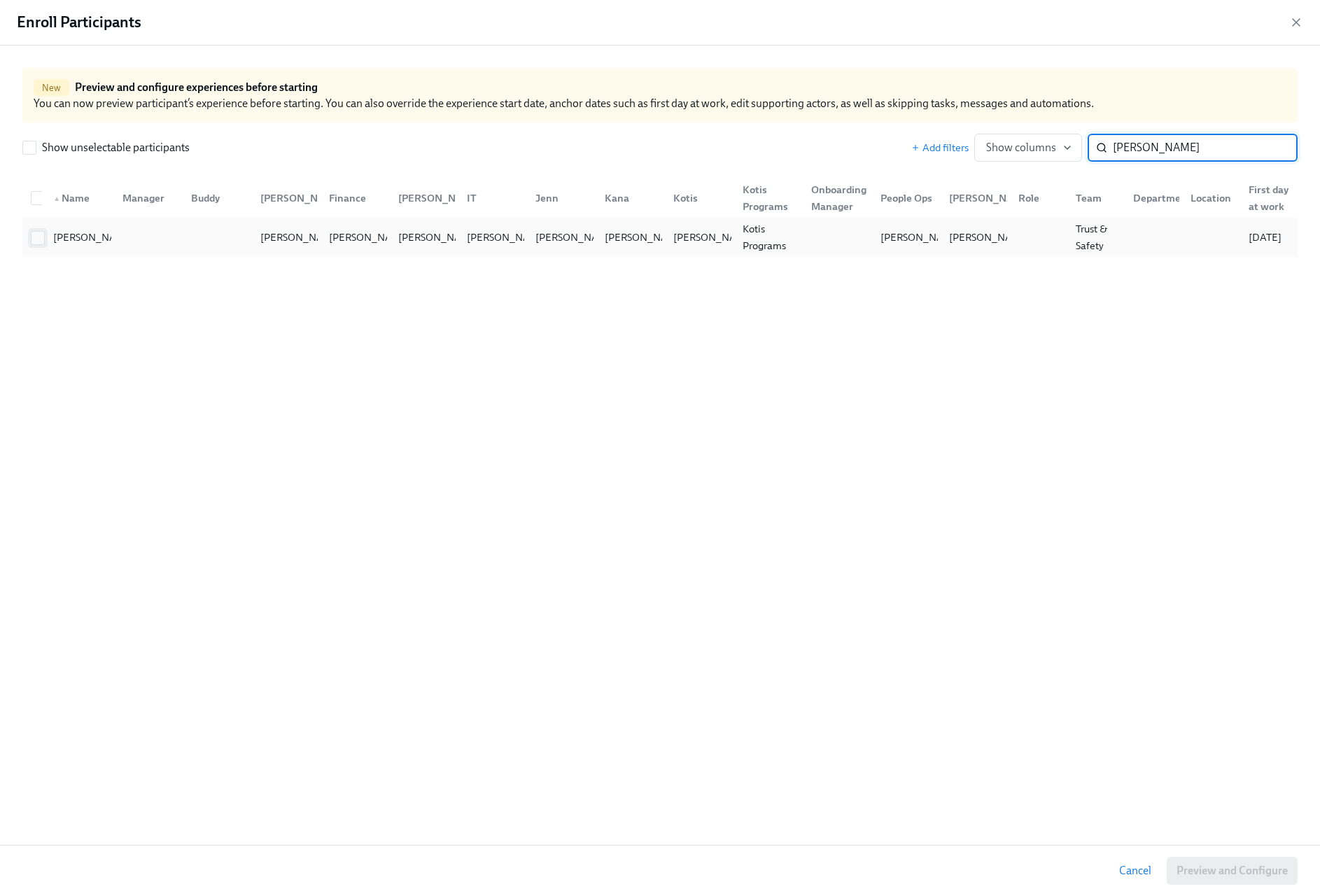
type input "isabell"
click at [39, 237] on input "checkbox" at bounding box center [38, 237] width 13 height 13
checkbox input "true"
click at [1201, 867] on span "Preview and Configure (1)" at bounding box center [1224, 870] width 126 height 14
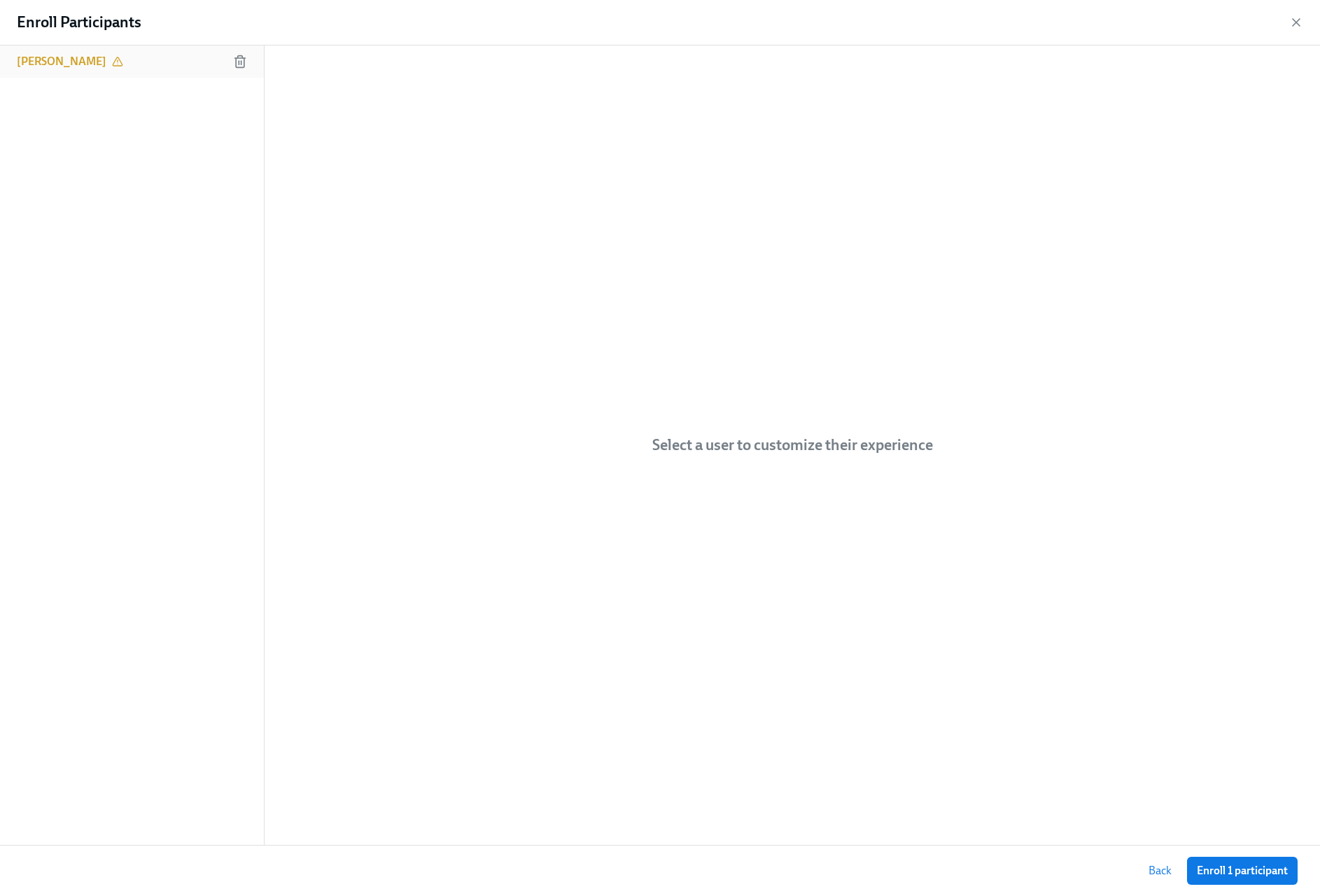
click at [38, 70] on div "[PERSON_NAME]" at bounding box center [132, 61] width 264 height 32
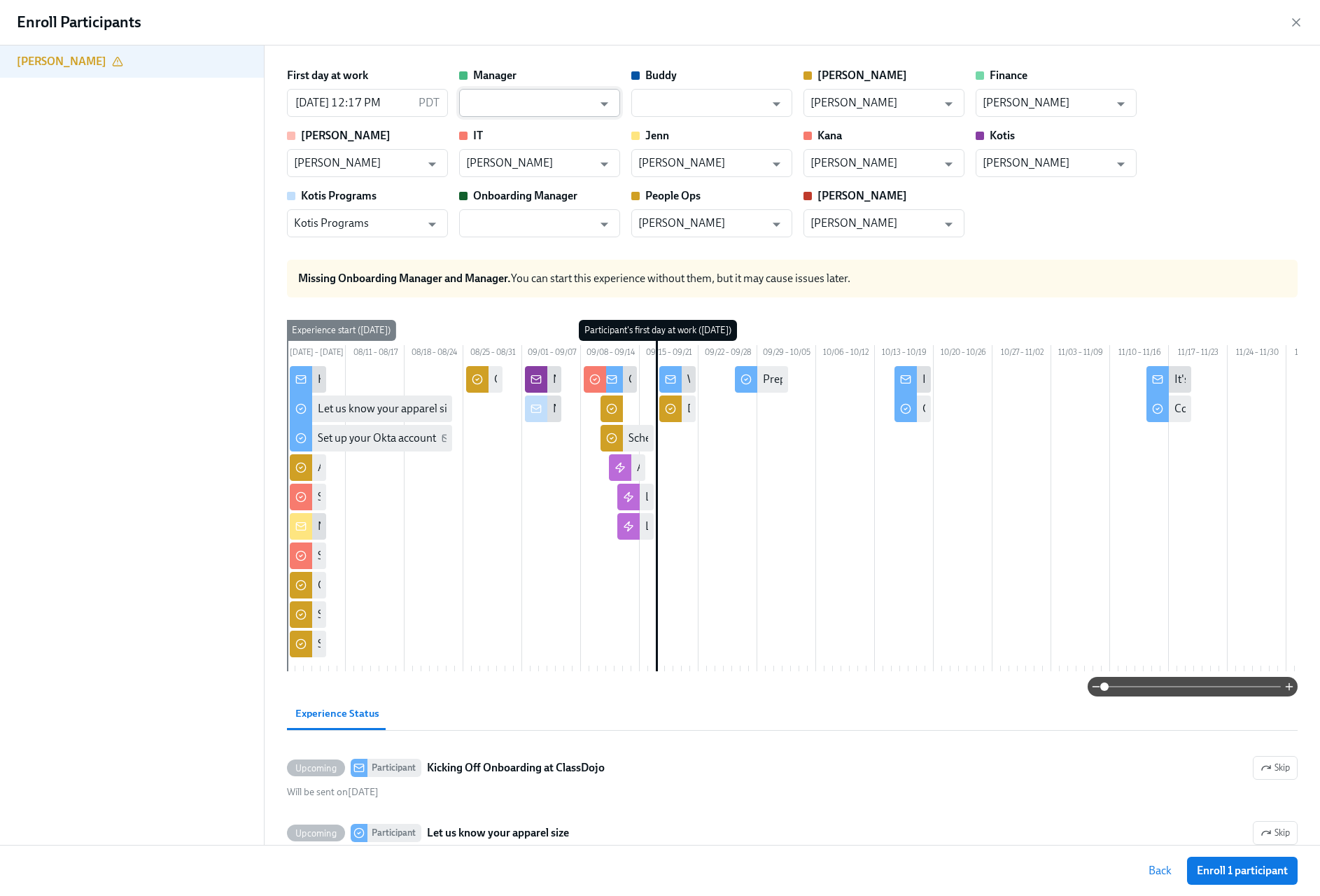
click at [563, 108] on input "text" at bounding box center [530, 102] width 126 height 28
click at [571, 138] on li "Tina Hwang" at bounding box center [539, 138] width 161 height 24
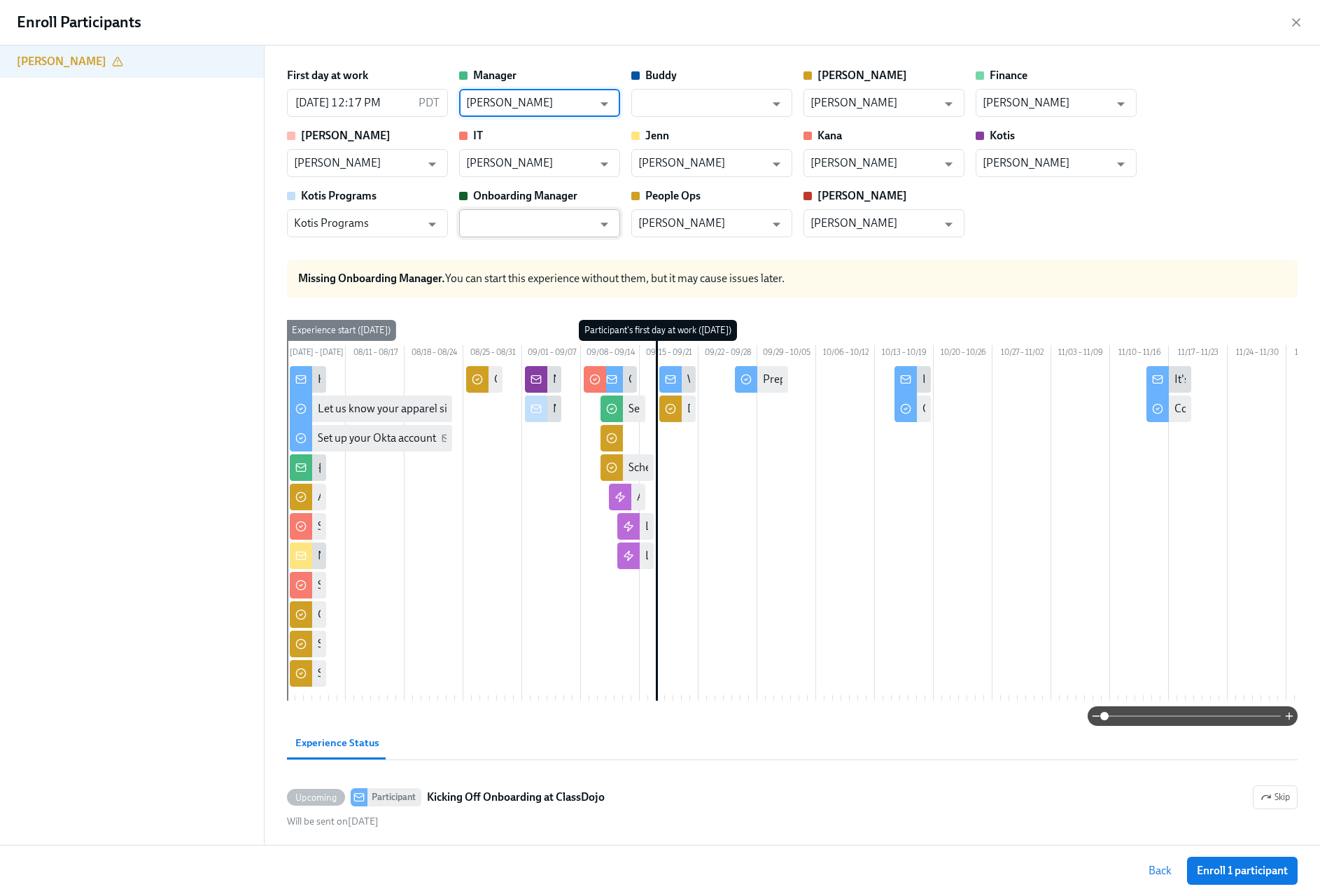
type input "Tina Hwang"
click at [543, 219] on input "text" at bounding box center [530, 223] width 126 height 28
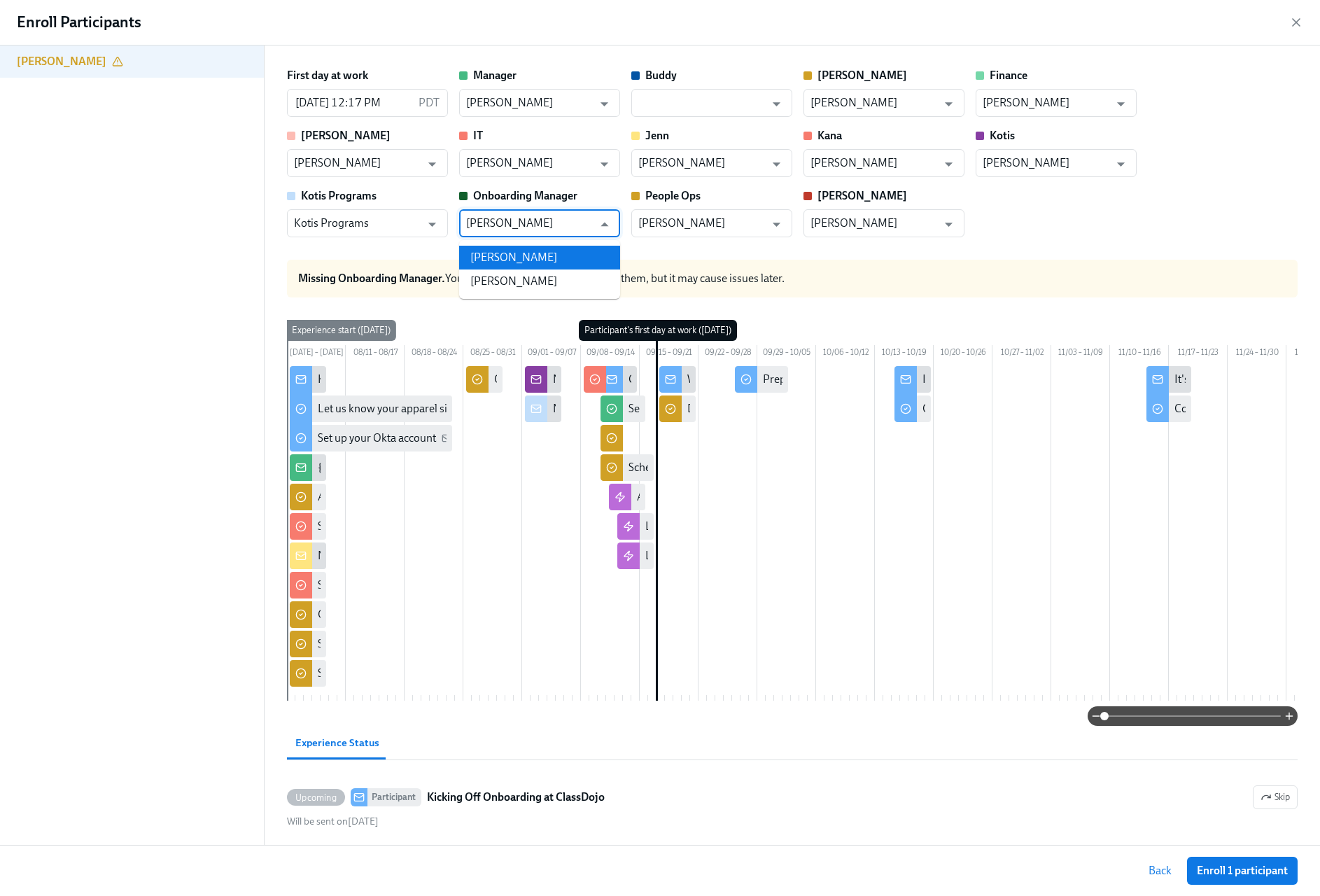
click at [566, 249] on li "Tina Hwang" at bounding box center [539, 258] width 161 height 24
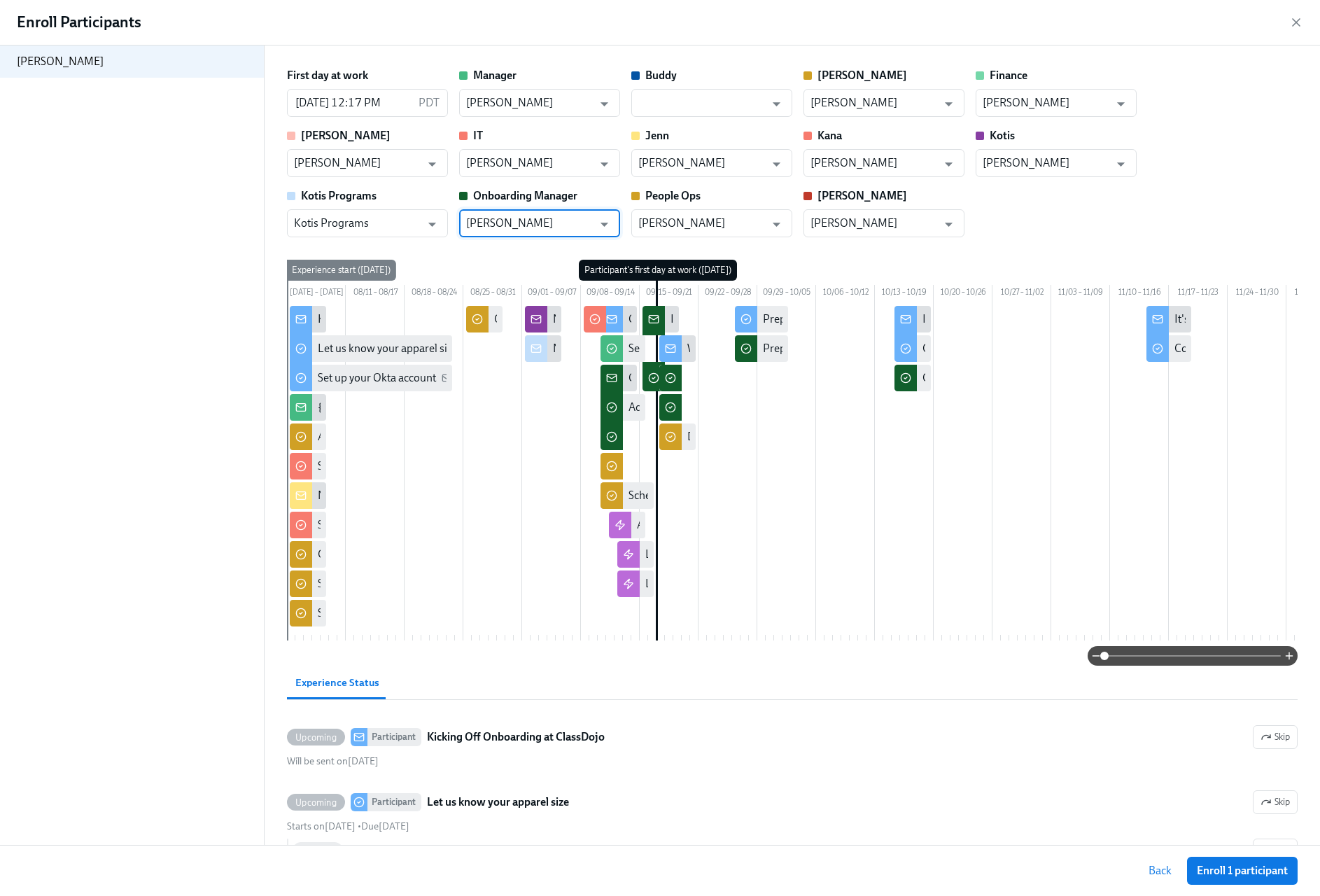
type input "Tina Hwang"
click at [1147, 232] on div "First day at work 09/17/2025 12:17 PM PDT ​ Manager Tina Hwang ​ Buddy ​ Erika …" at bounding box center [792, 152] width 1011 height 169
click at [1229, 196] on div "First day at work 09/17/2025 12:17 PM PDT ​ Manager Tina Hwang ​ Buddy ​ Erika …" at bounding box center [792, 152] width 1011 height 169
click at [1218, 871] on span "Enroll 1 participant" at bounding box center [1242, 870] width 91 height 14
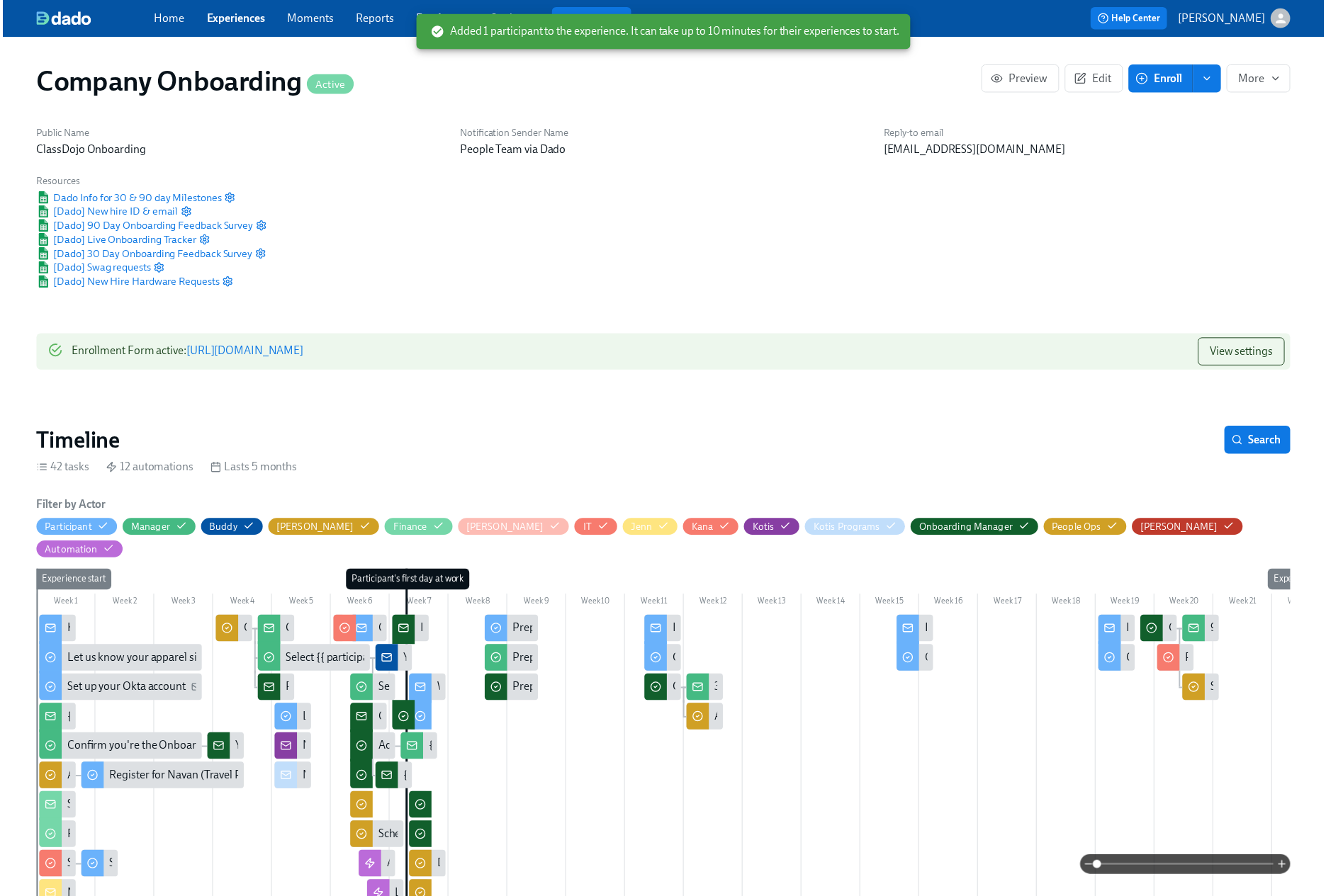
scroll to position [0, 41729]
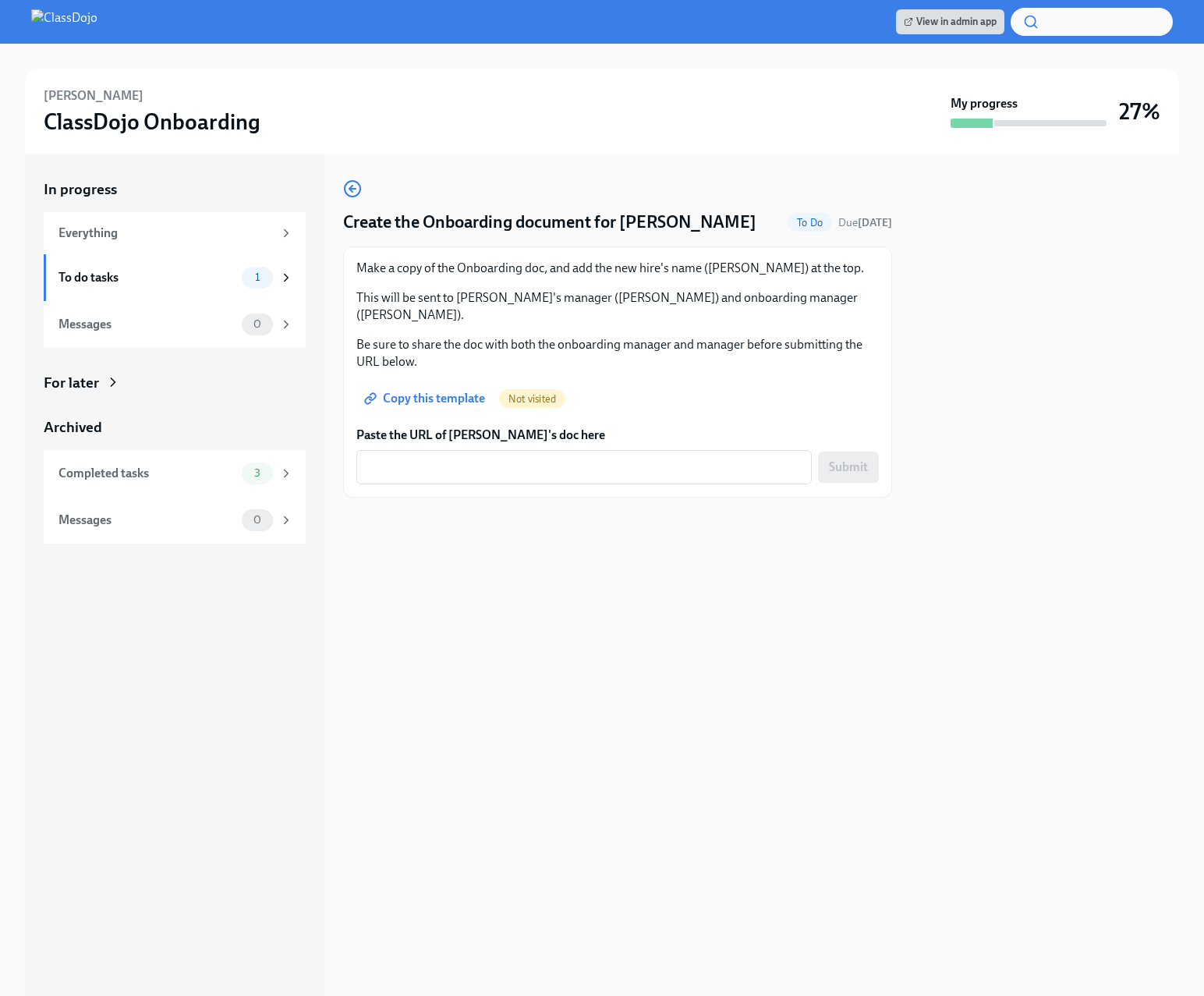
click at [458, 390] on span "Copy this template" at bounding box center [426, 398] width 118 height 15
click at [97, 21] on img at bounding box center [65, 22] width 67 height 25
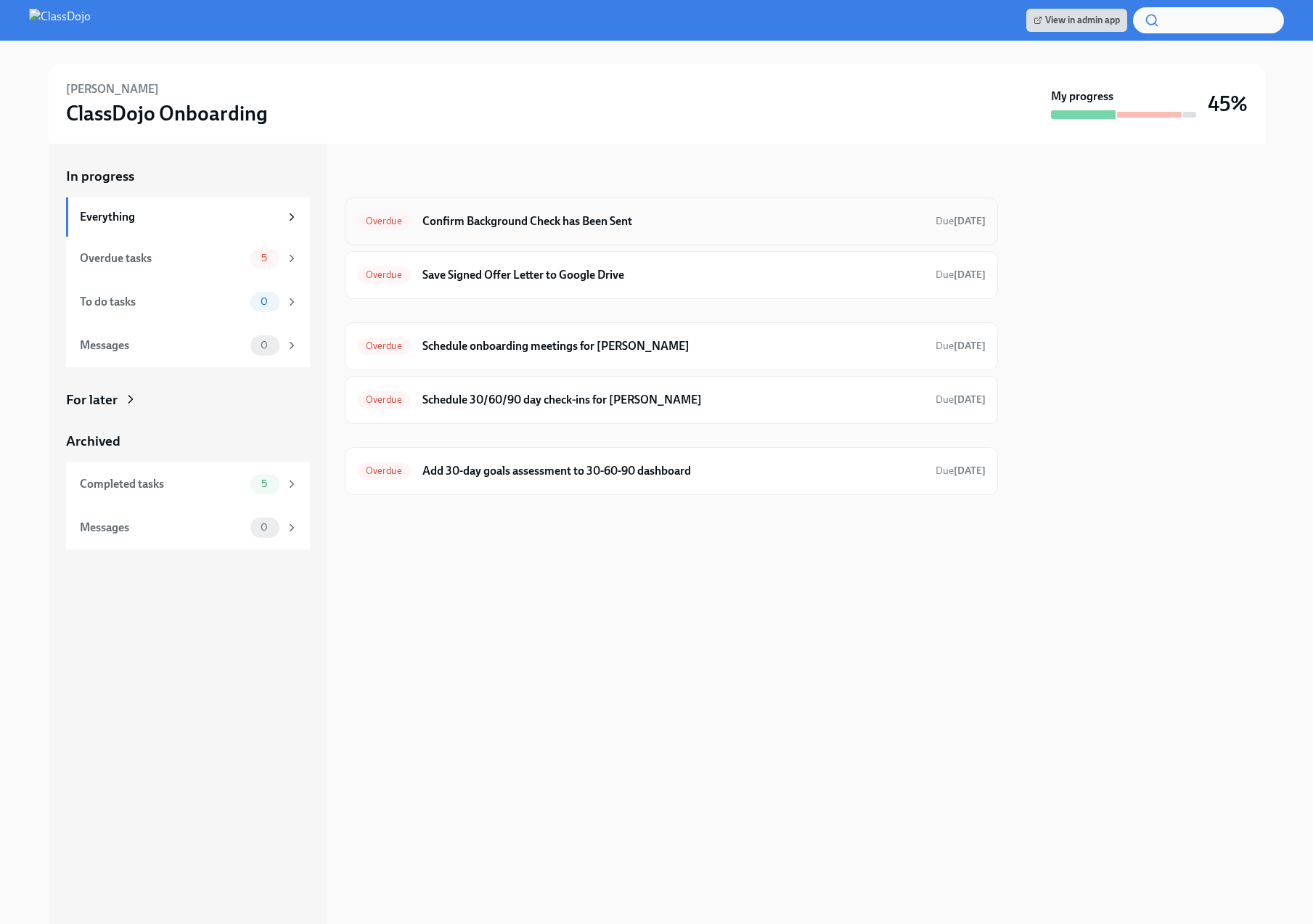
click at [572, 219] on h6 "Confirm Background Check has Been Sent" at bounding box center [673, 221] width 501 height 16
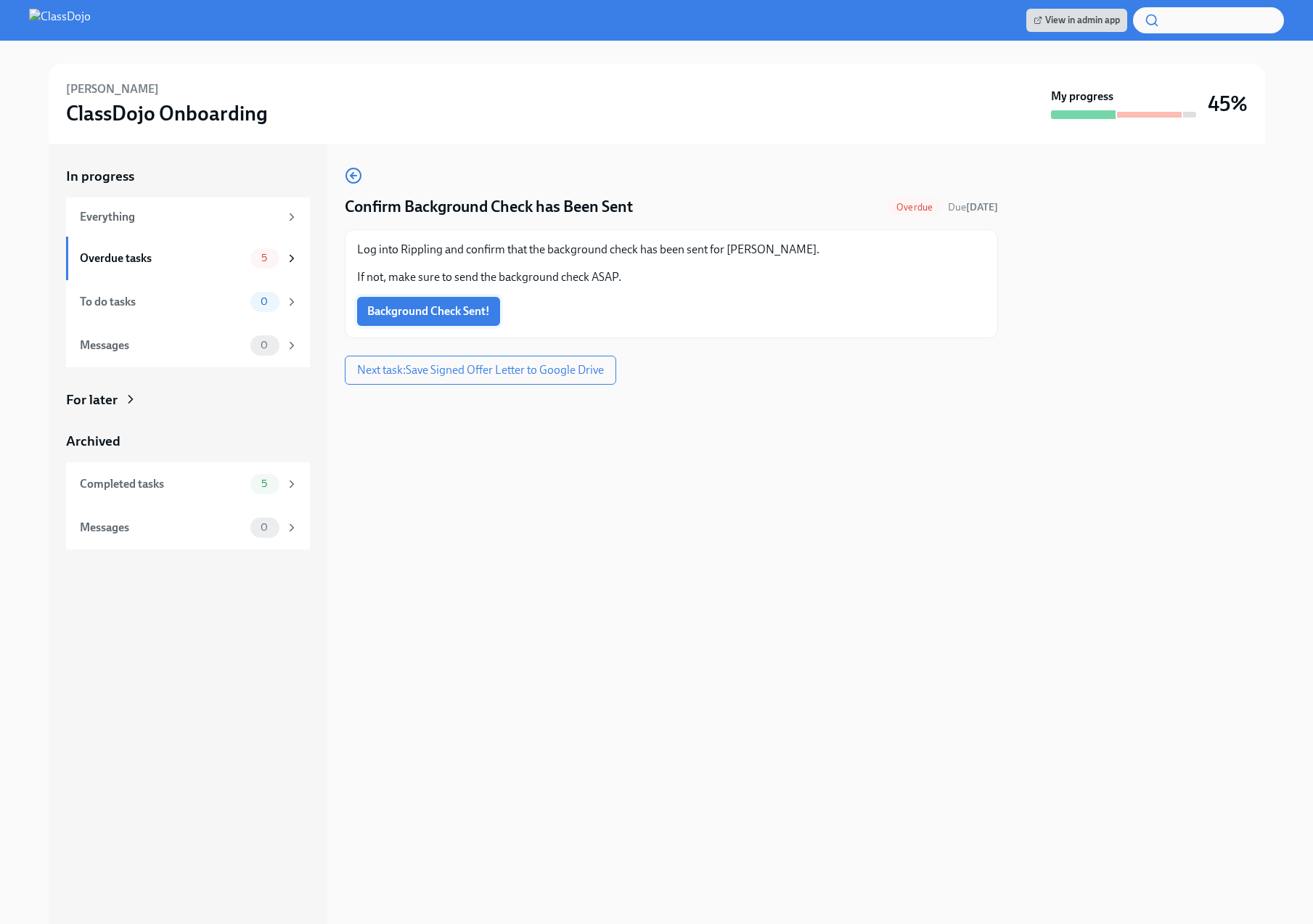
click at [413, 311] on span "Background Check Sent!" at bounding box center [429, 311] width 122 height 14
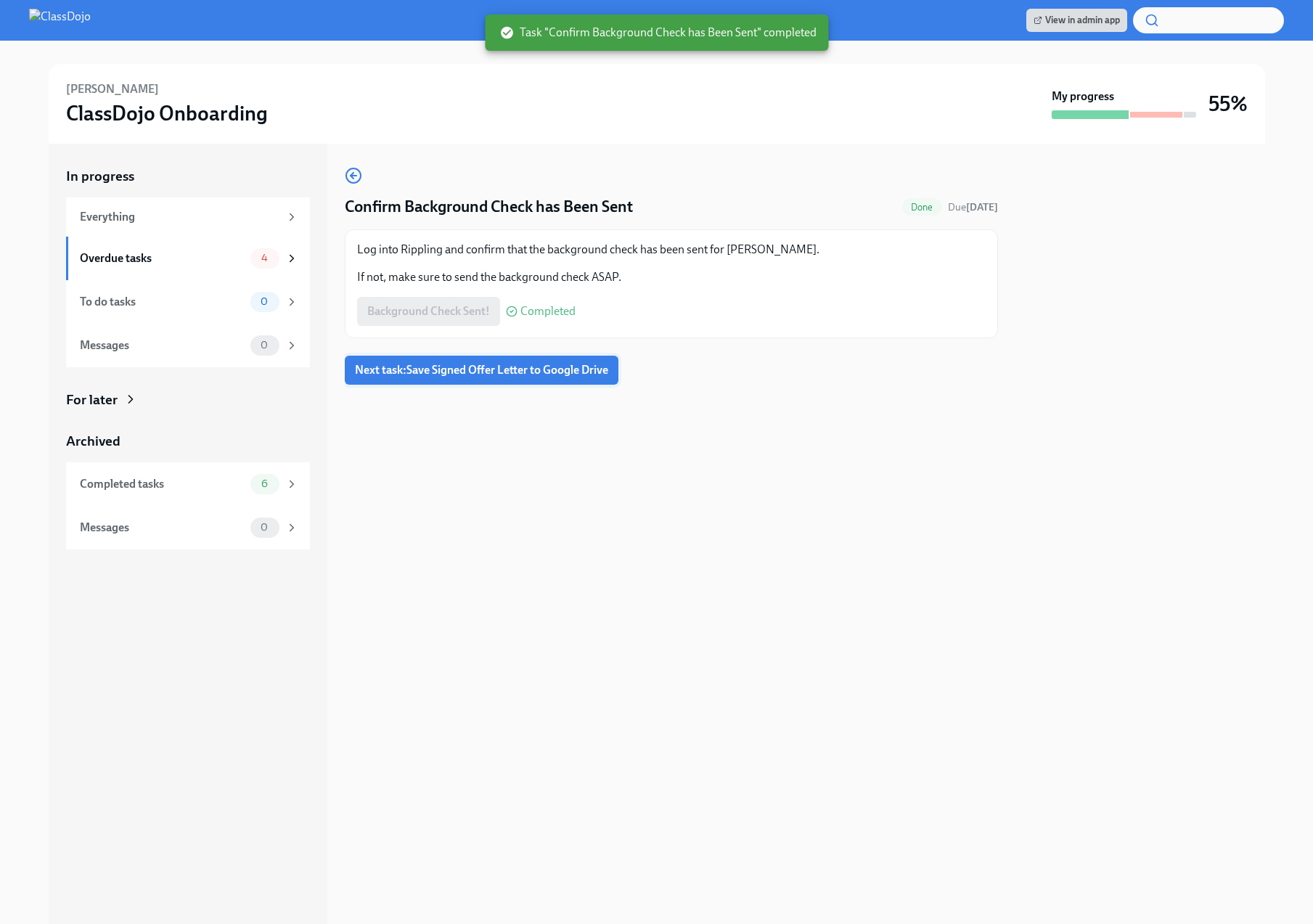
click at [485, 367] on span "Next task : Save Signed Offer Letter to Google Drive" at bounding box center [482, 370] width 253 height 14
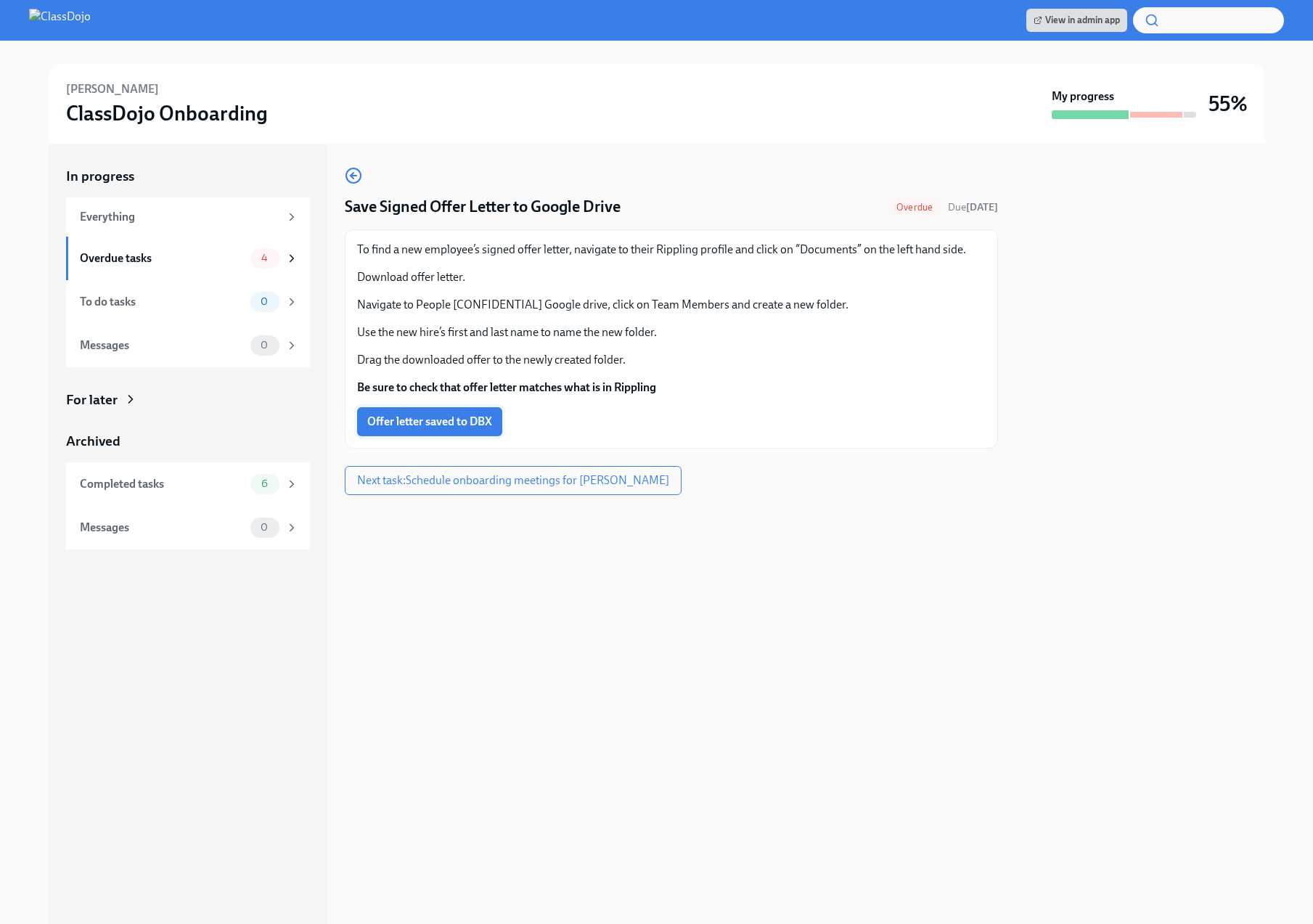
click at [388, 422] on span "Offer letter saved to DBX" at bounding box center [430, 422] width 125 height 14
click at [531, 488] on button "Next task : Schedule onboarding meetings for [PERSON_NAME]" at bounding box center [513, 480] width 337 height 29
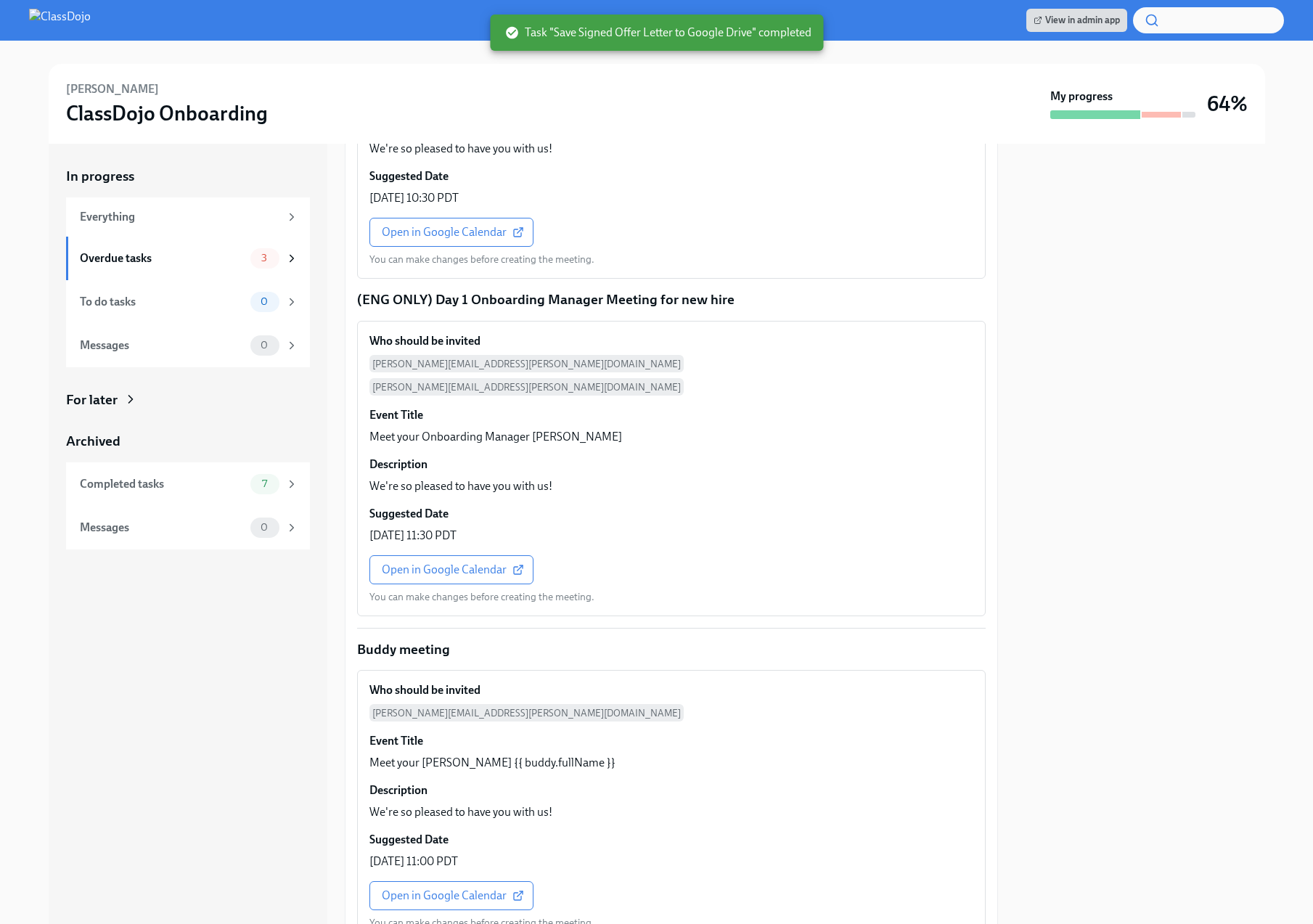
scroll to position [1254, 0]
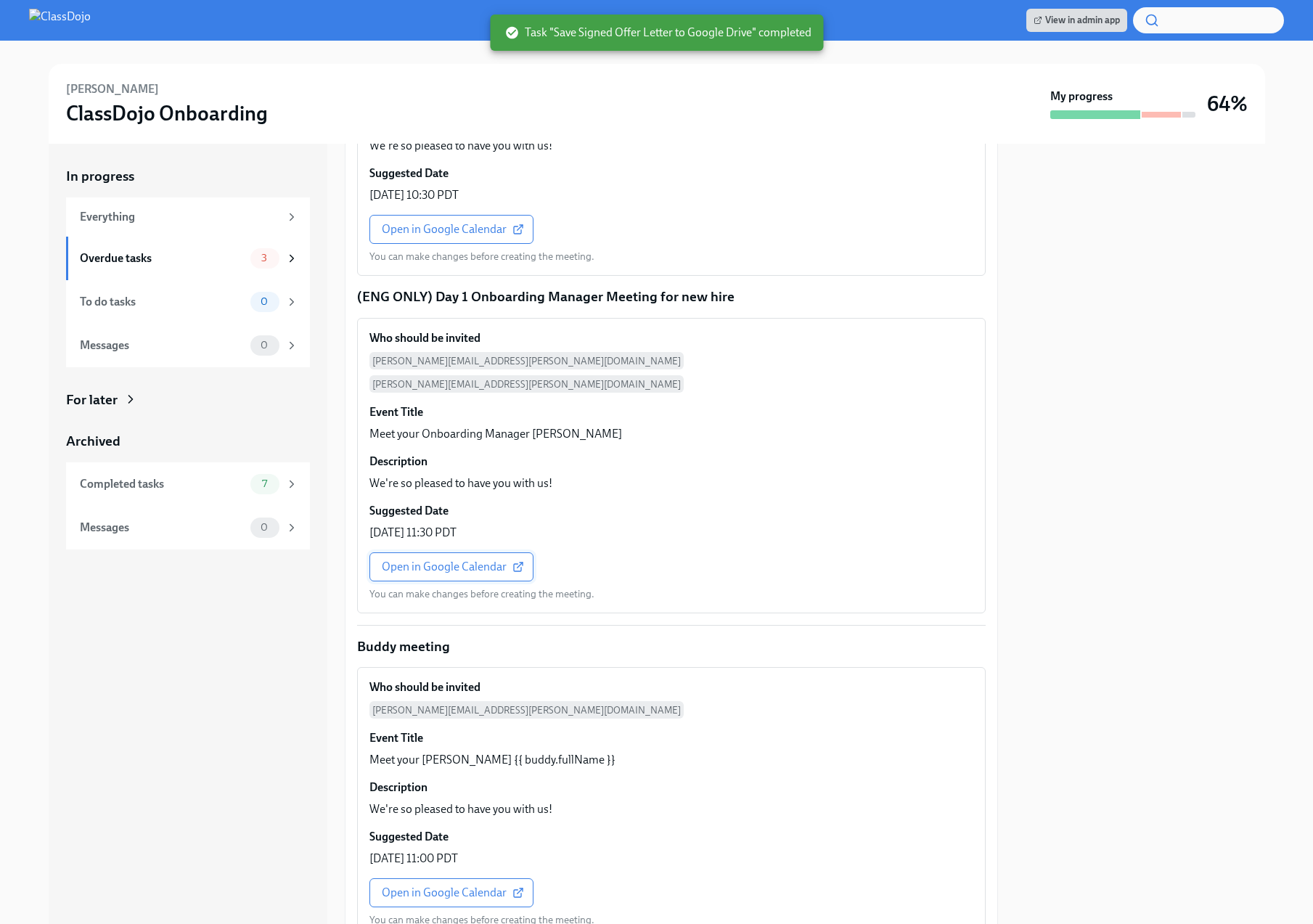
click at [490, 560] on span "Open in Google Calendar" at bounding box center [451, 567] width 139 height 14
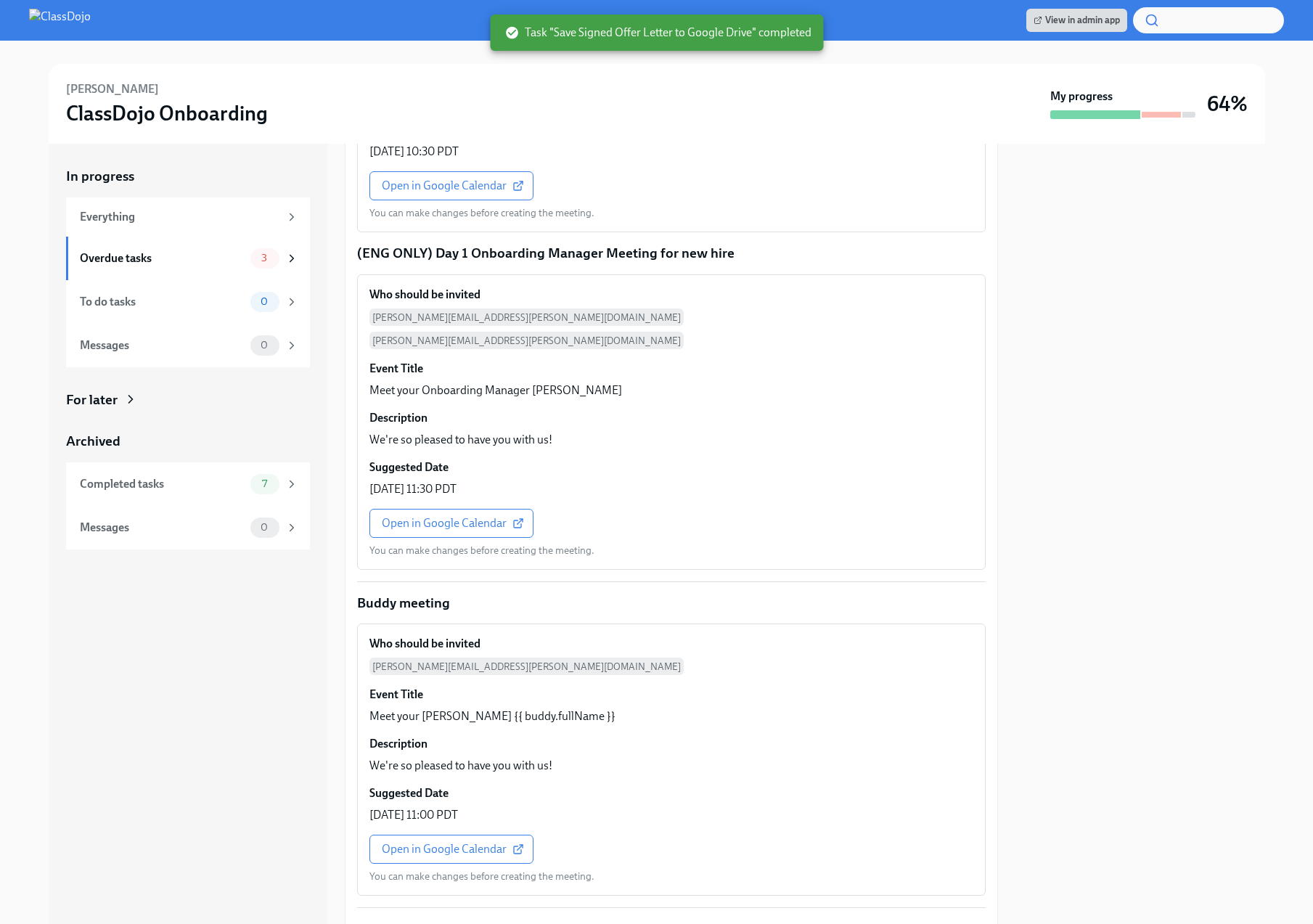
scroll to position [1523, 0]
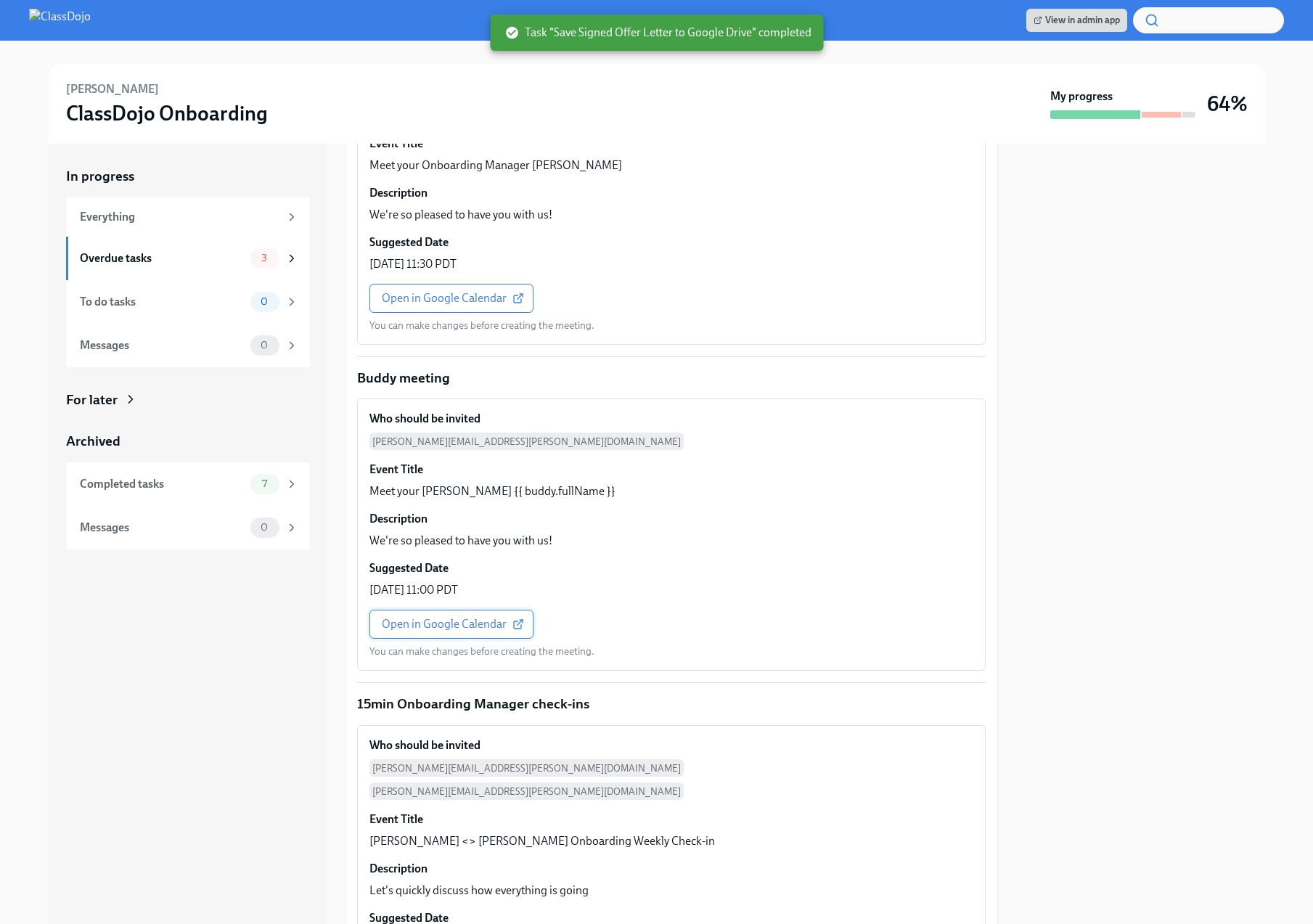
click at [476, 617] on span "Open in Google Calendar" at bounding box center [451, 624] width 139 height 14
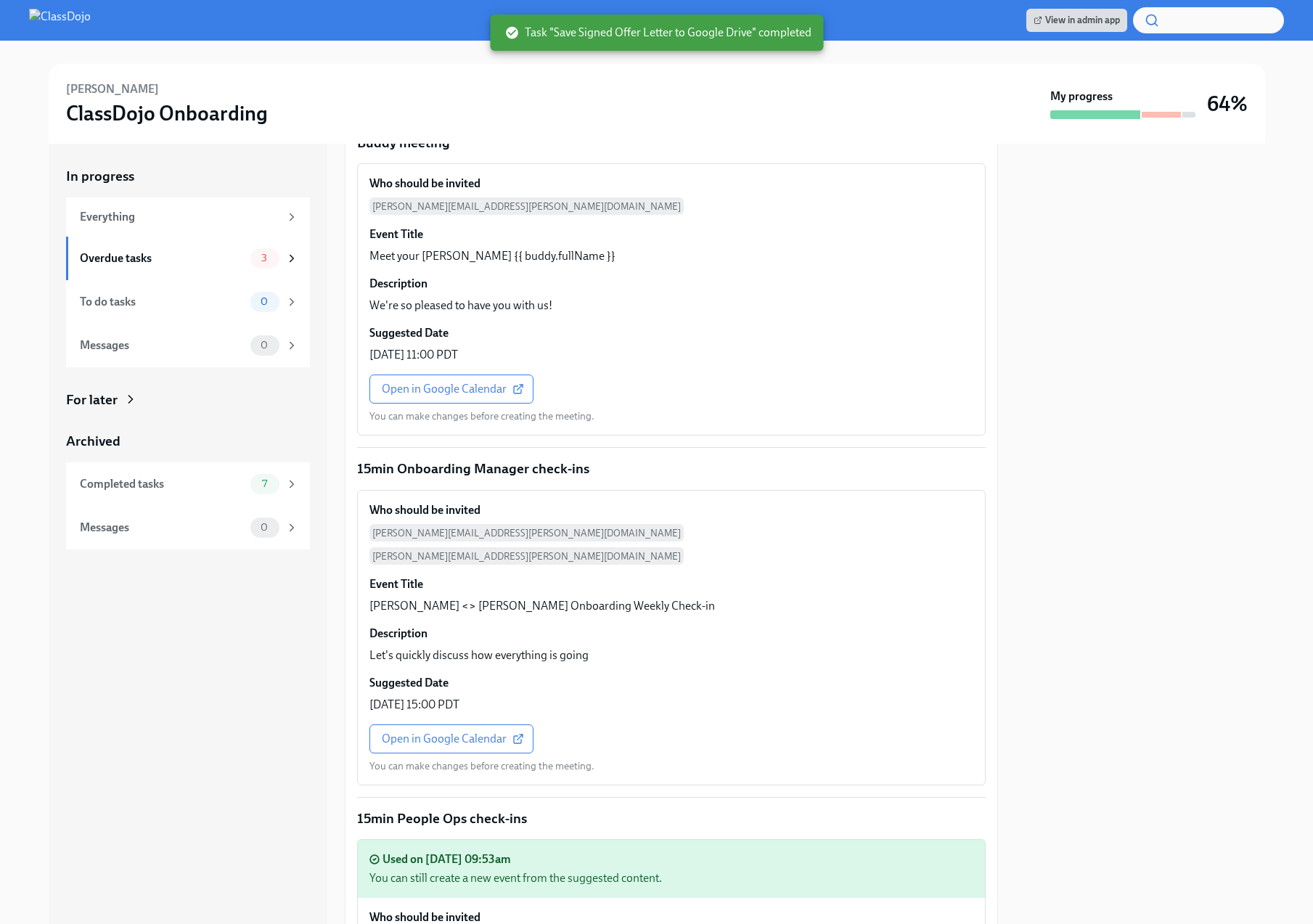
scroll to position [1838, 0]
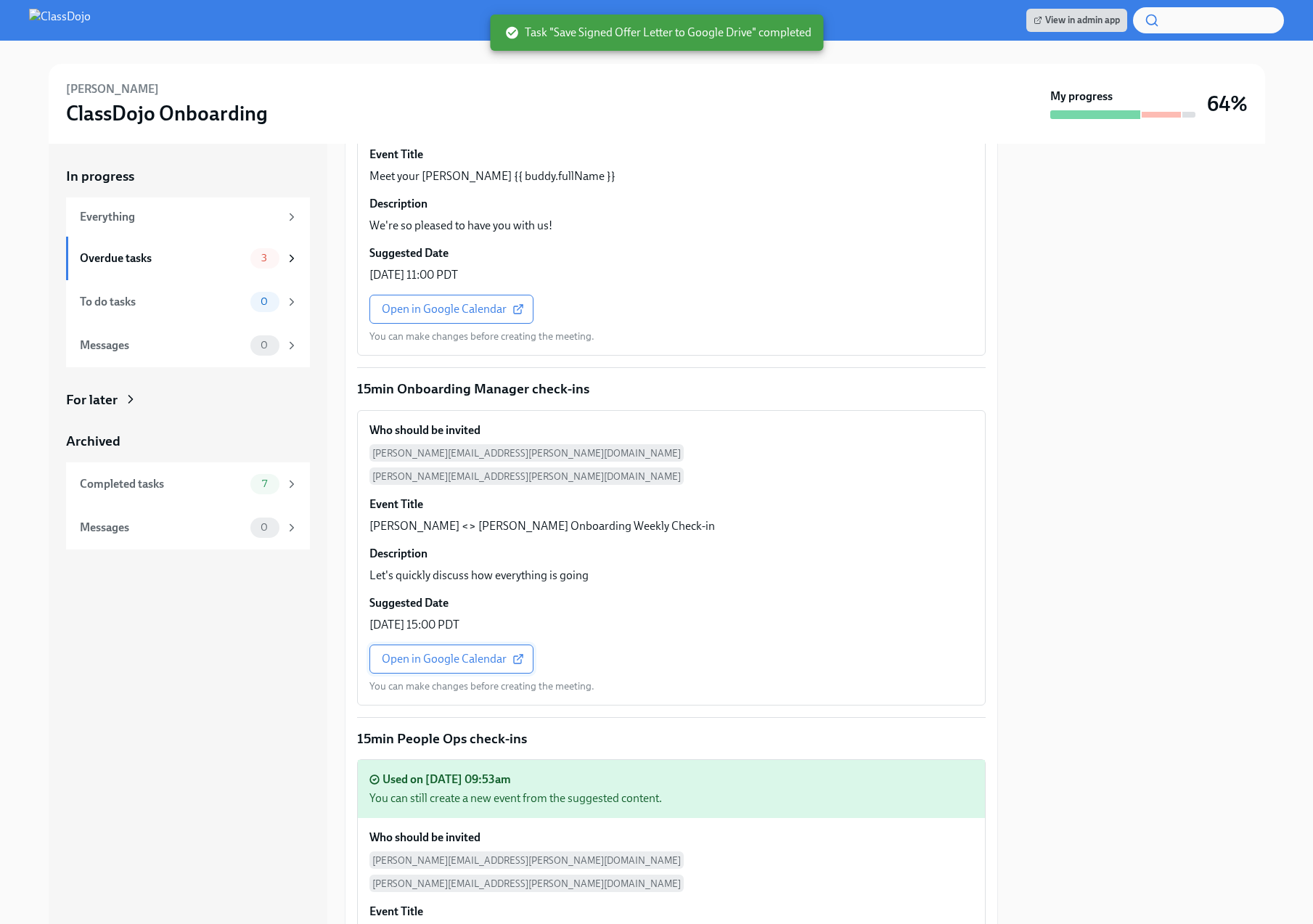
click at [402, 645] on link "Open in Google Calendar" at bounding box center [451, 659] width 164 height 29
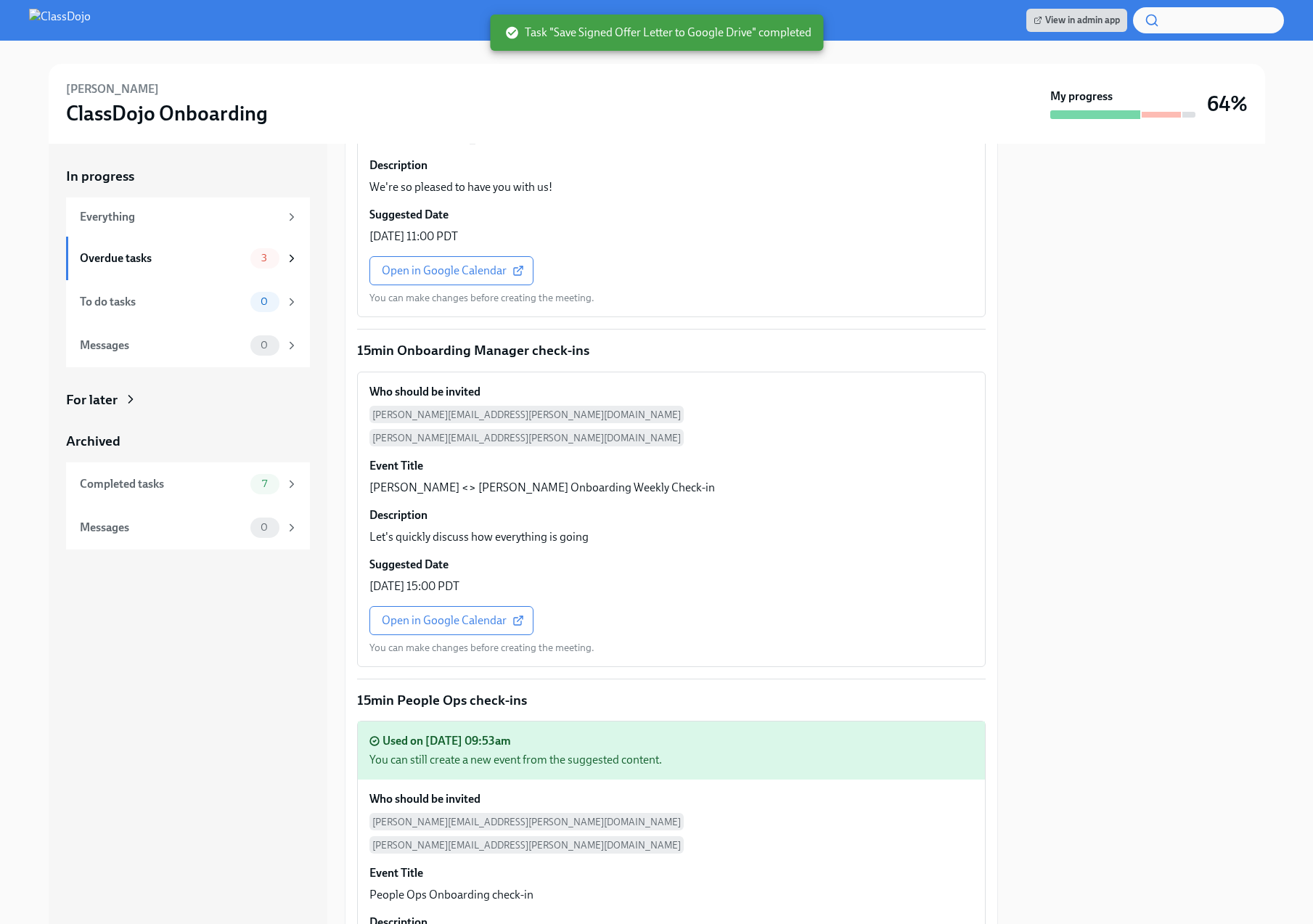
scroll to position [2108, 0]
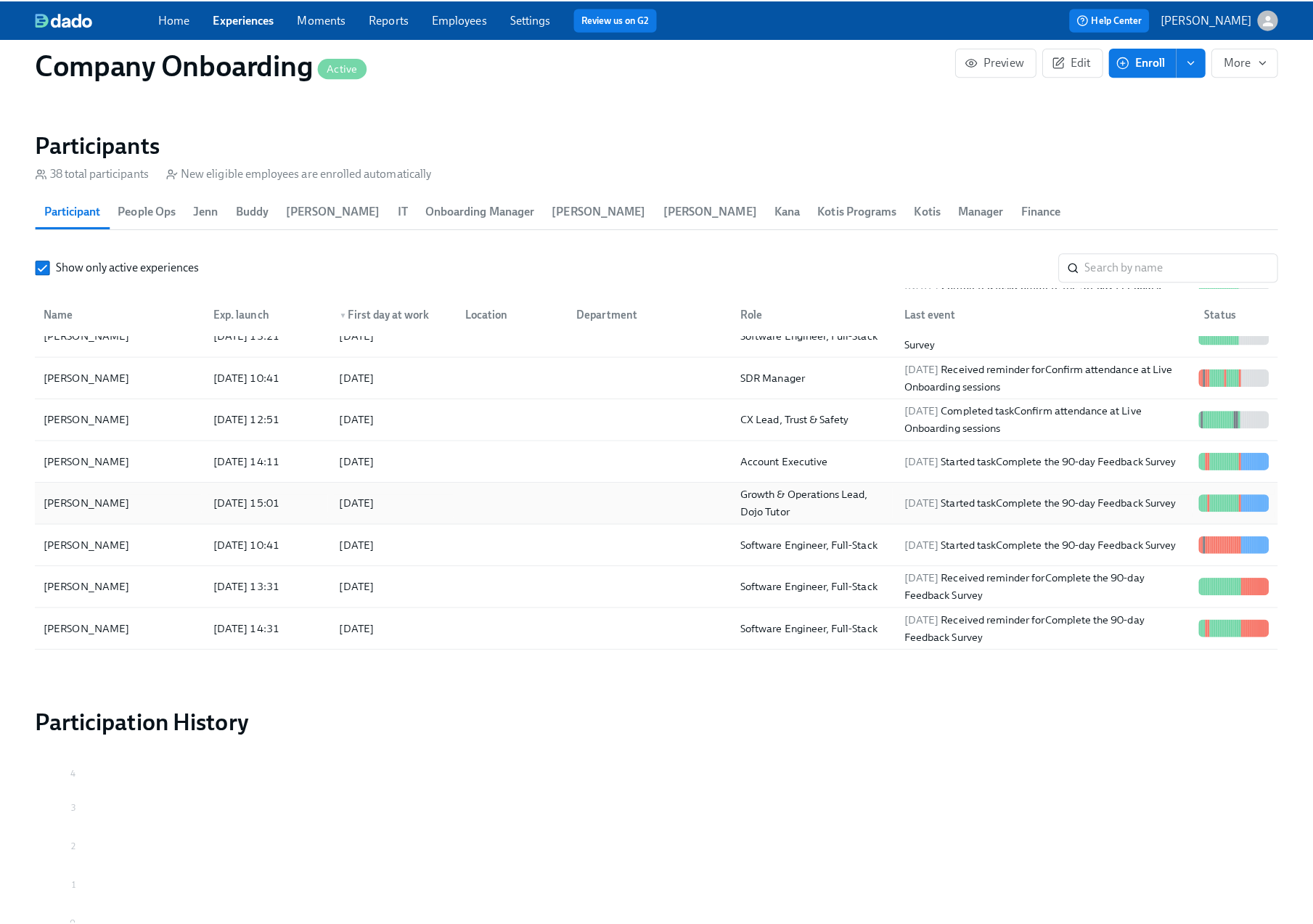
scroll to position [761, 0]
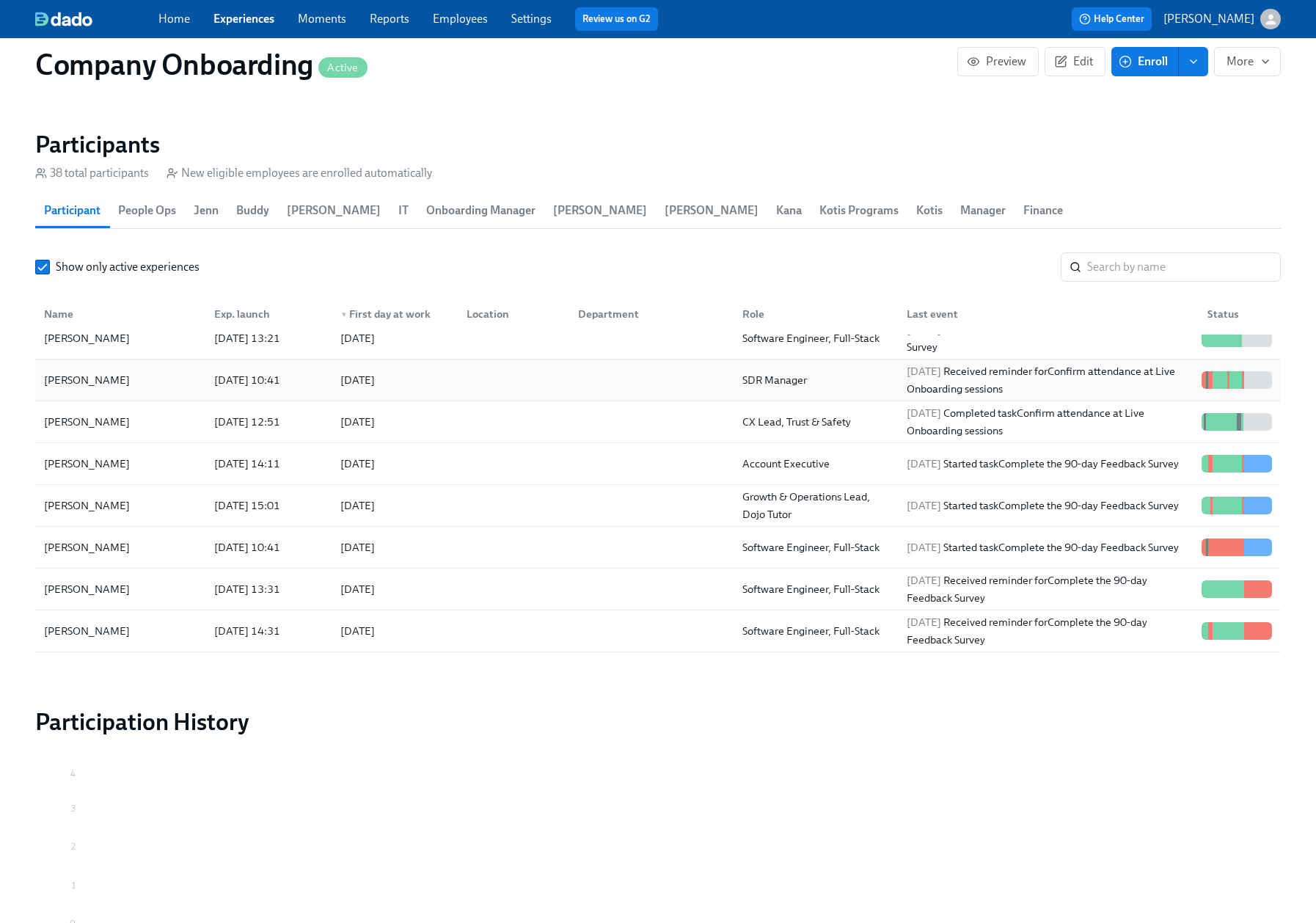
click at [547, 372] on div at bounding box center [510, 380] width 112 height 30
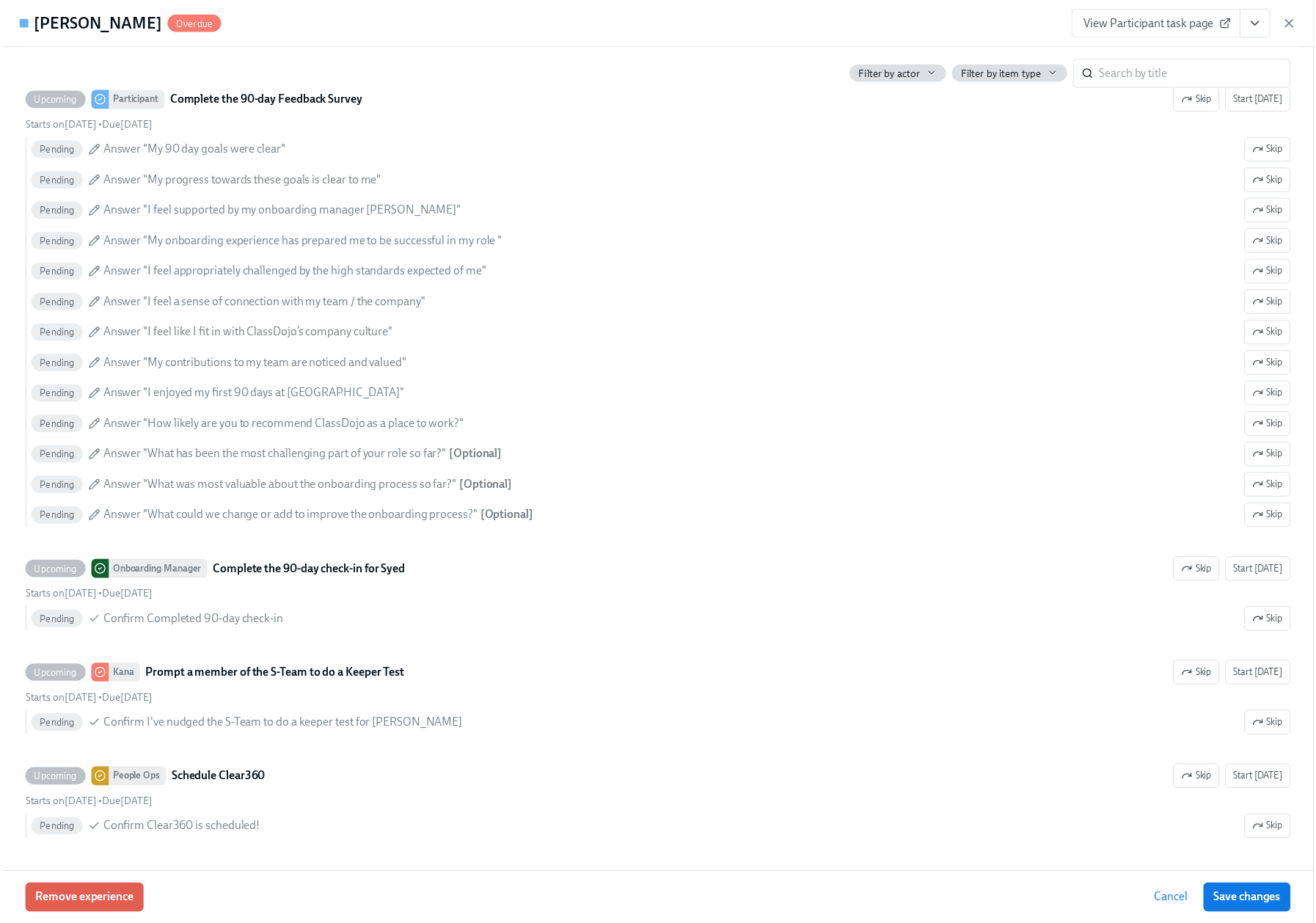
scroll to position [5553, 0]
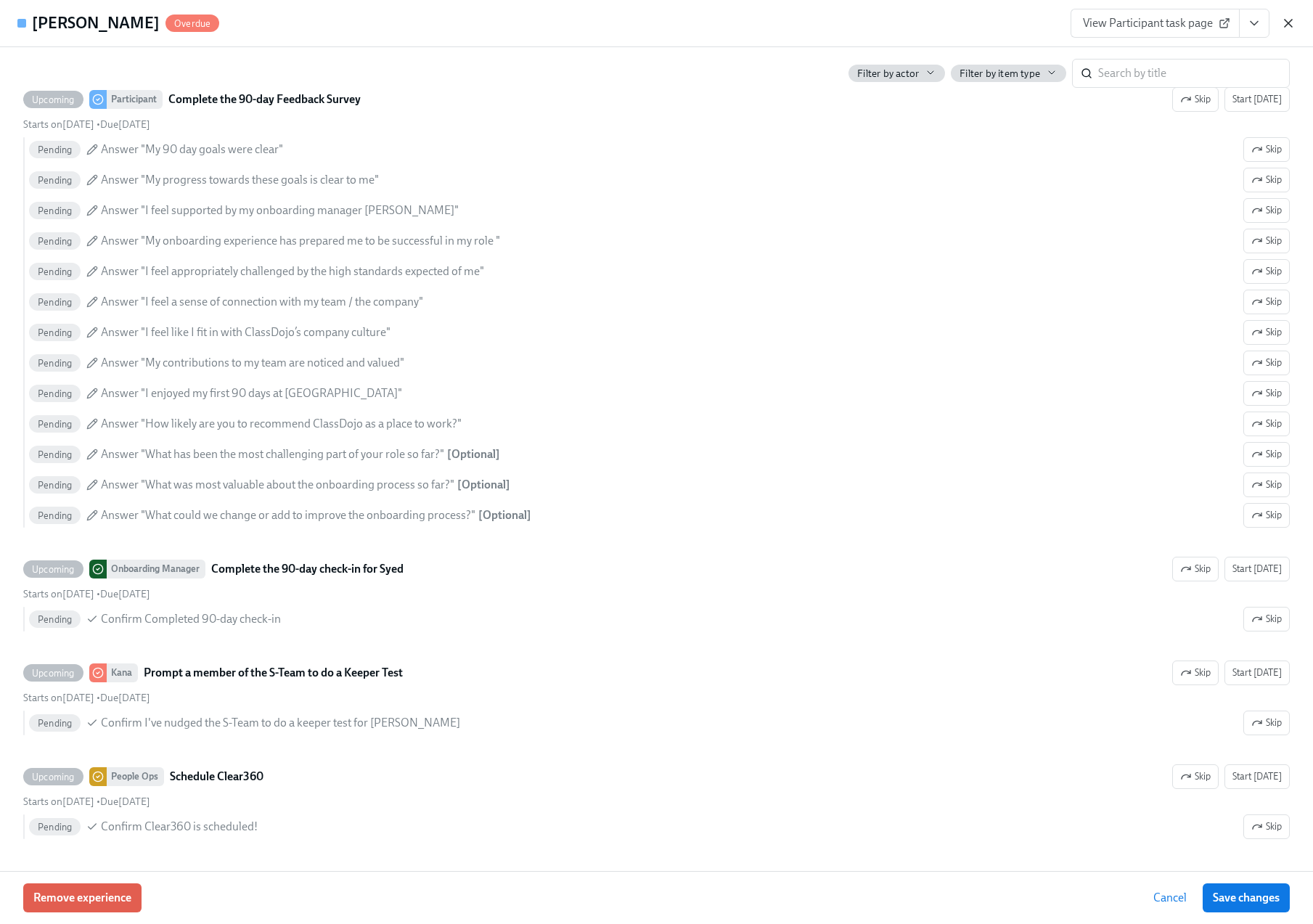
click at [1288, 26] on icon "button" at bounding box center [1288, 23] width 14 height 14
